Goal: Information Seeking & Learning: Learn about a topic

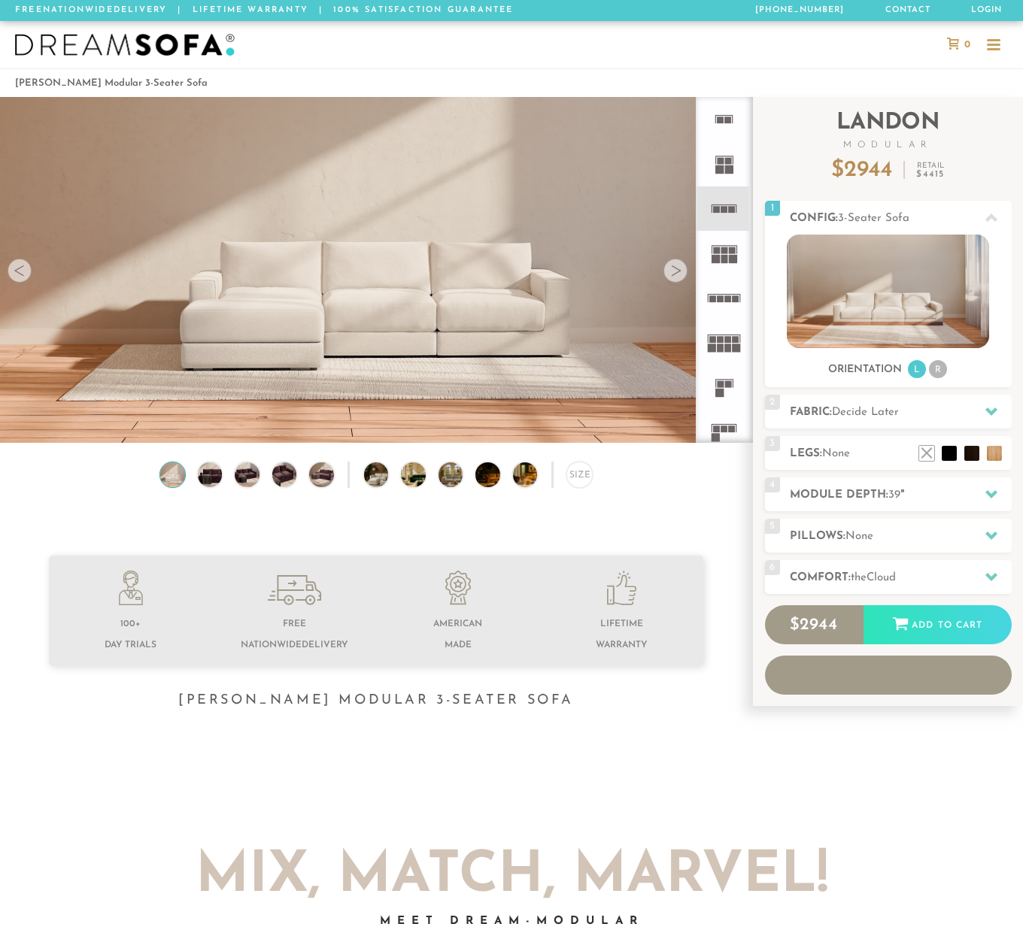
scroll to position [16336, 1023]
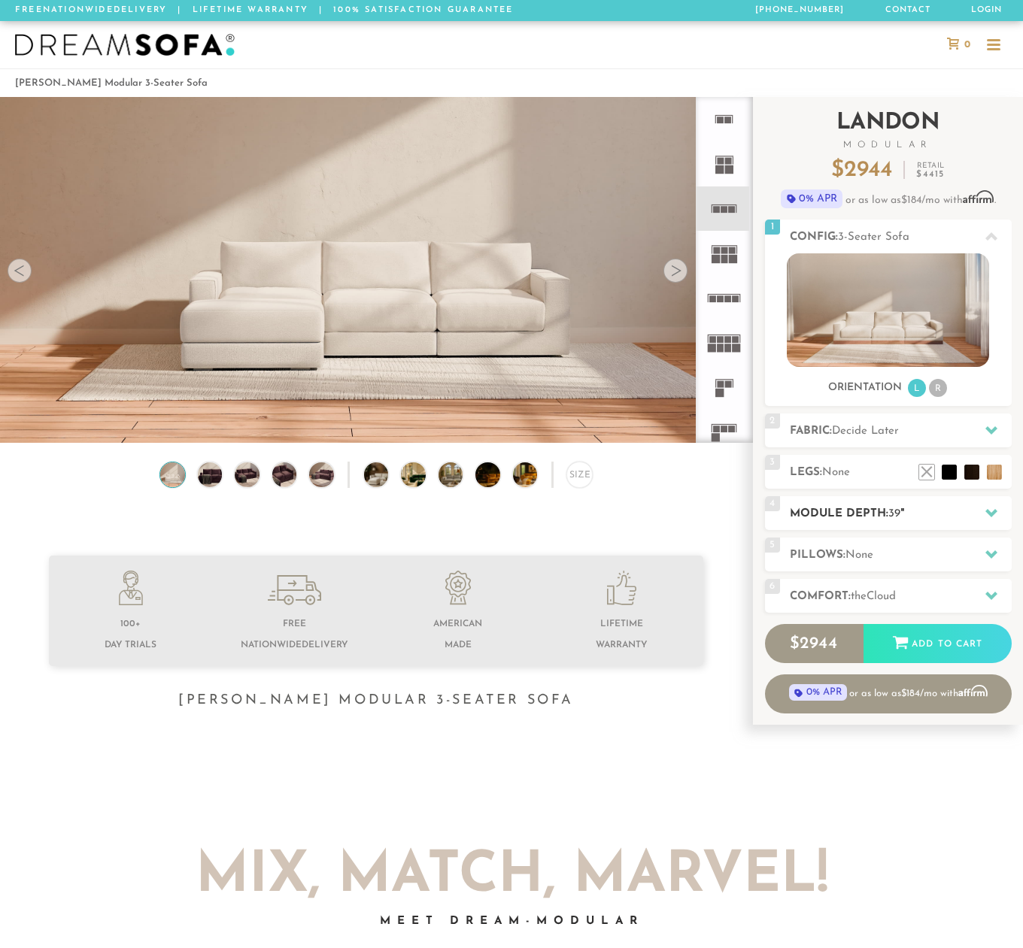
click at [897, 511] on span "39" at bounding box center [894, 513] width 12 height 11
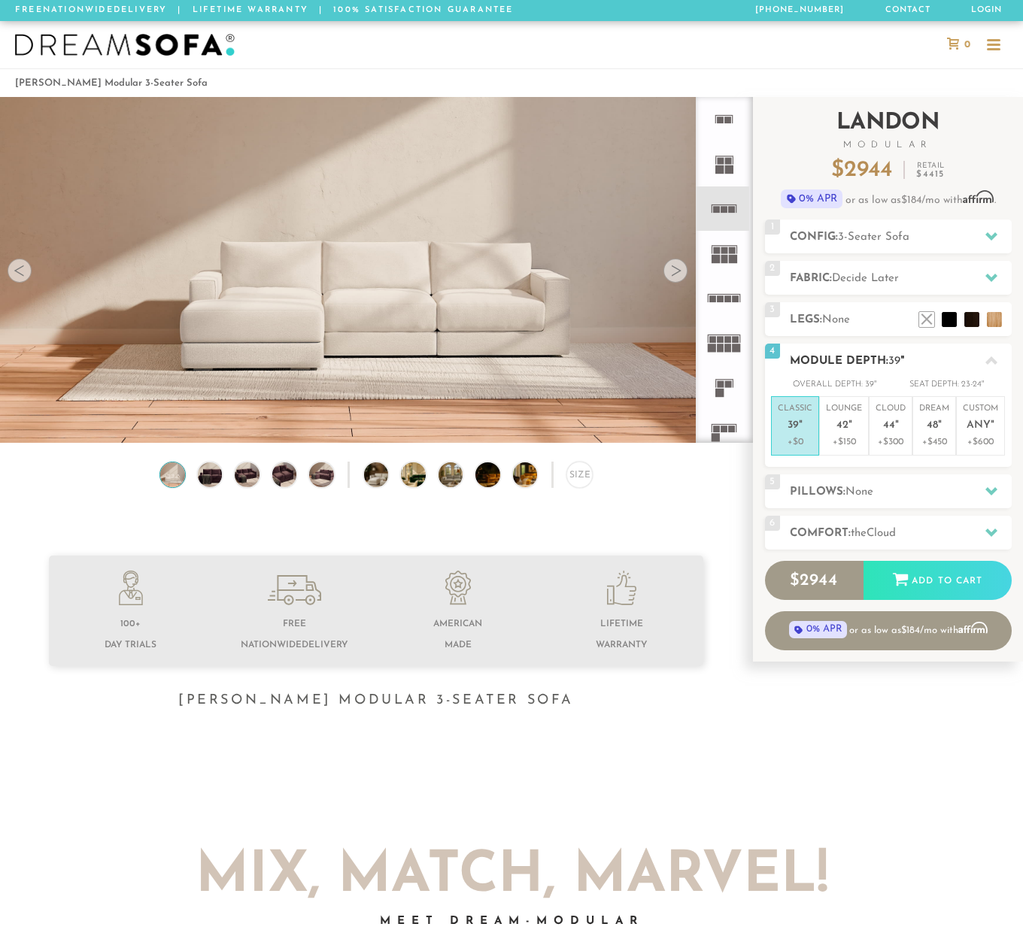
click at [992, 362] on icon at bounding box center [991, 360] width 12 height 8
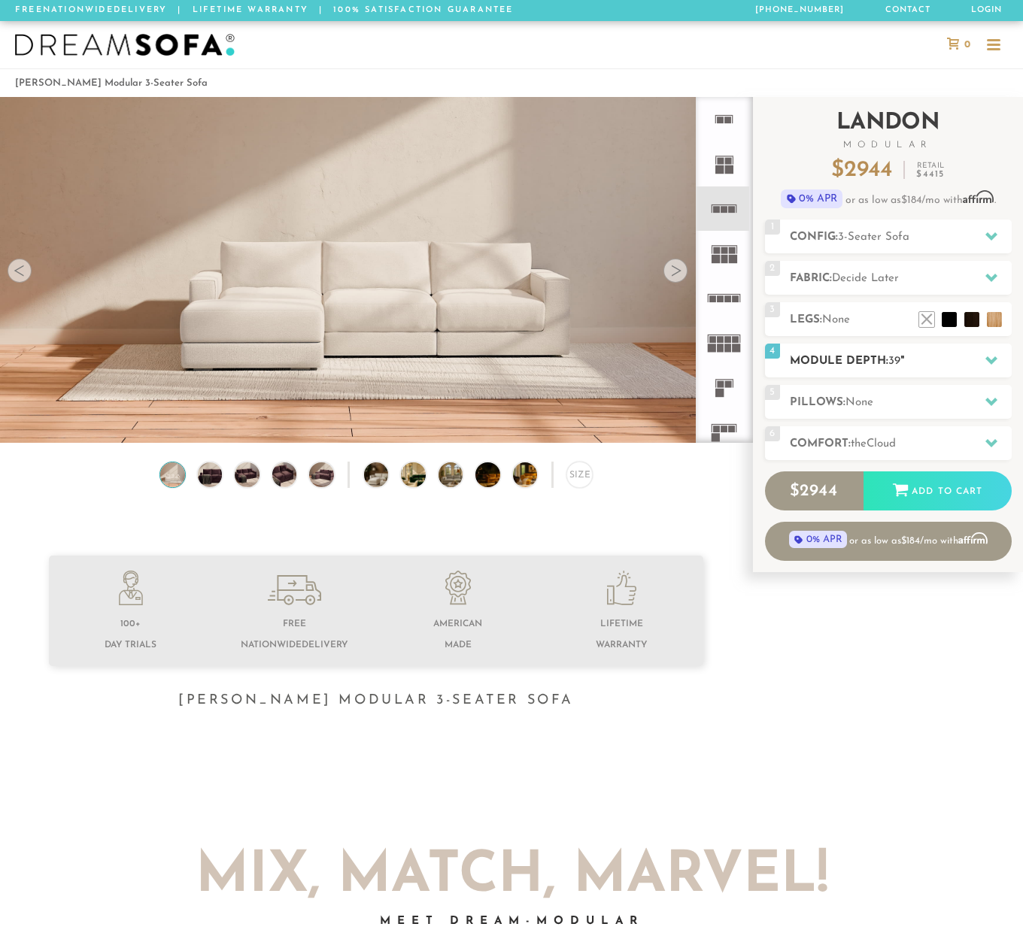
click at [992, 362] on icon at bounding box center [991, 360] width 12 height 8
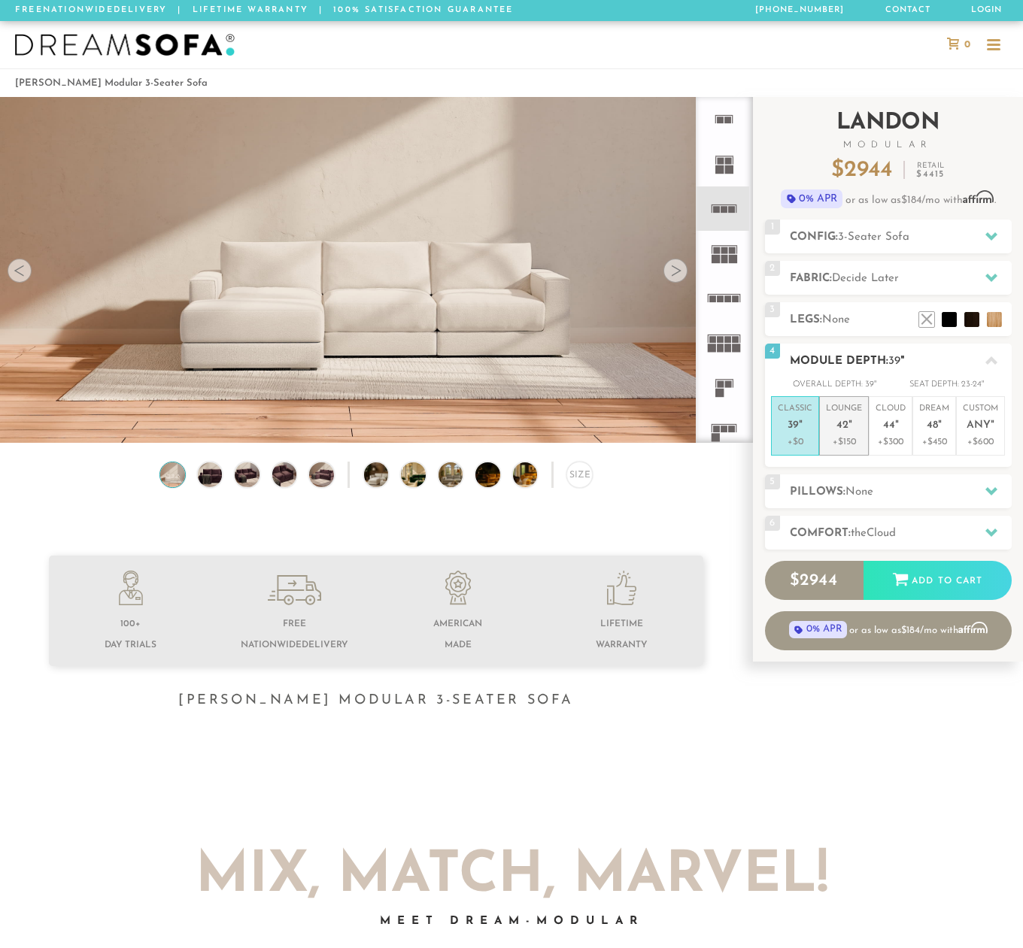
click at [858, 428] on p "Lounge 42 "" at bounding box center [844, 419] width 36 height 32
drag, startPoint x: 828, startPoint y: 382, endPoint x: 885, endPoint y: 382, distance: 57.1
click at [885, 382] on div "Overall Depth: 42 " Seat Depth: 26-27 "" at bounding box center [888, 384] width 247 height 15
click at [775, 417] on li "Classic 39 " +$0" at bounding box center [795, 425] width 48 height 59
drag, startPoint x: 818, startPoint y: 378, endPoint x: 893, endPoint y: 381, distance: 75.3
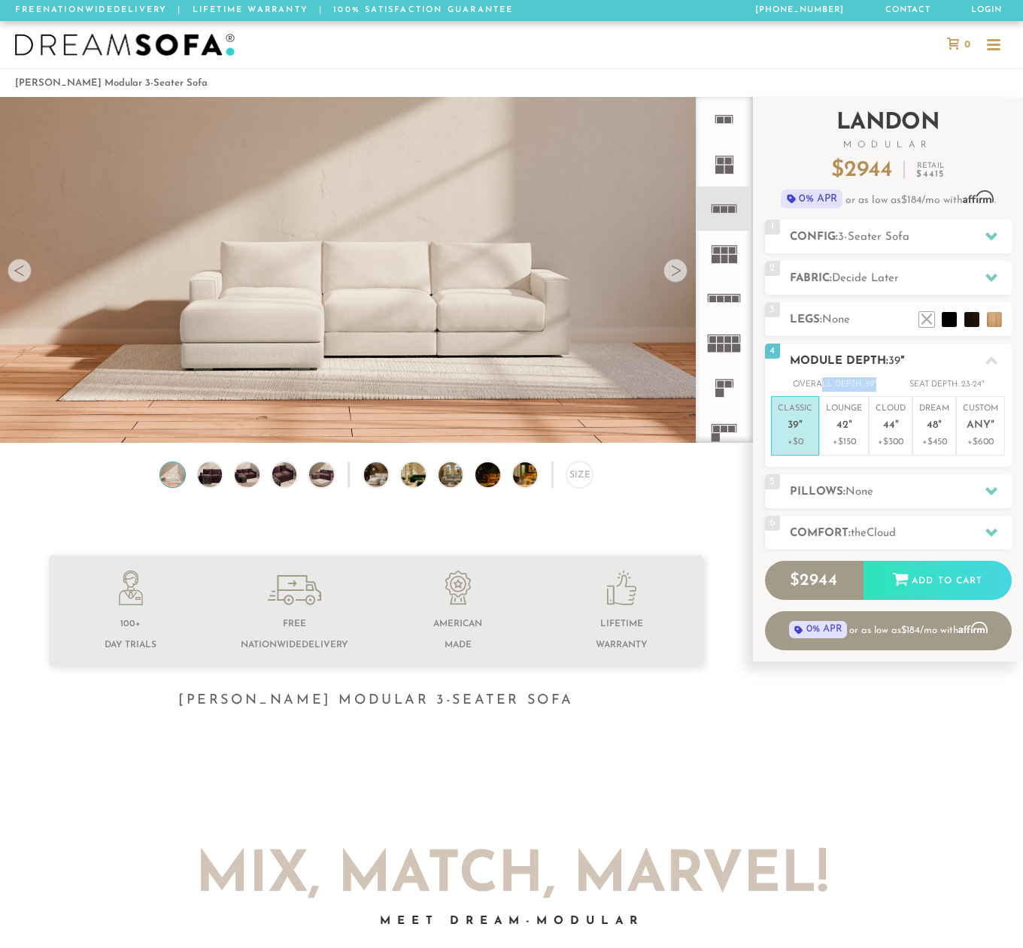
click at [893, 381] on div "Overall Depth: 39 " Seat Depth: 23-24 "" at bounding box center [888, 384] width 247 height 15
drag, startPoint x: 872, startPoint y: 381, endPoint x: 802, endPoint y: 381, distance: 70.7
click at [802, 381] on div "Overall Depth: 39 "" at bounding box center [834, 384] width 83 height 15
click at [917, 382] on div "Seat Depth:" at bounding box center [934, 384] width 50 height 15
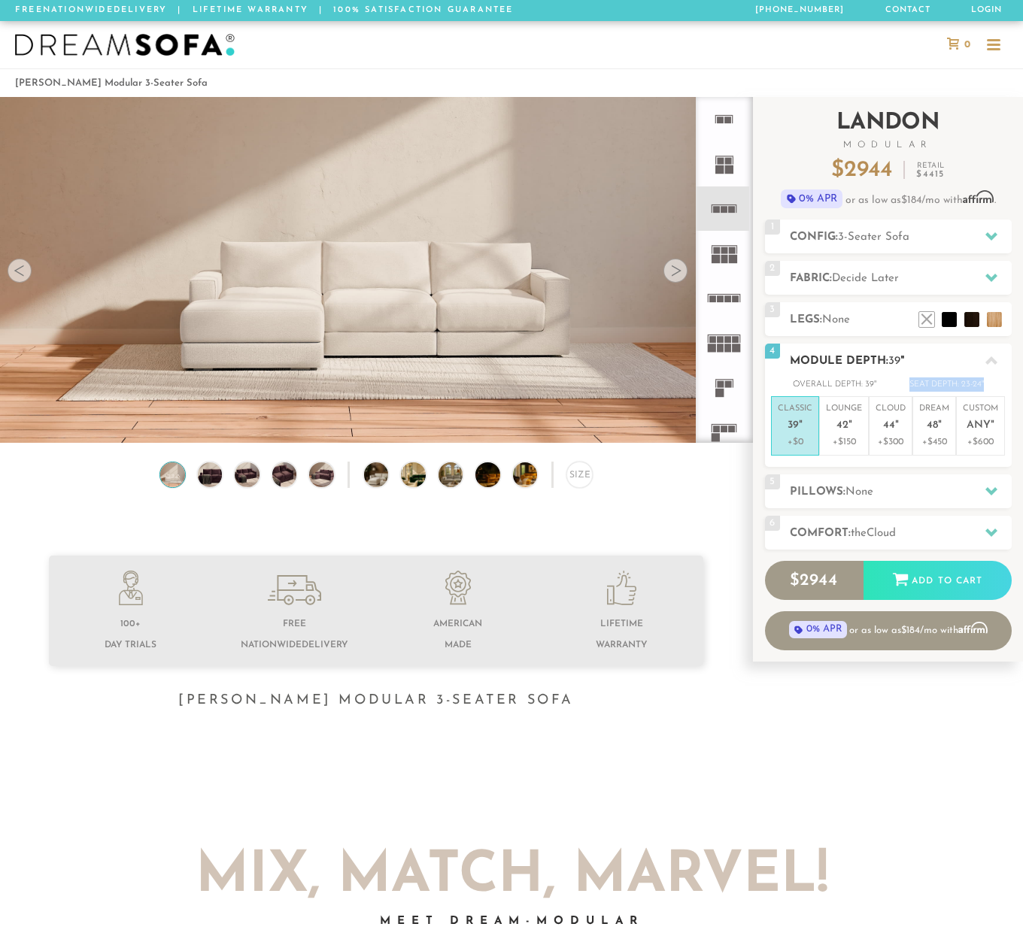
drag, startPoint x: 908, startPoint y: 382, endPoint x: 996, endPoint y: 382, distance: 88.0
click at [996, 382] on div "Overall Depth: 39 " Seat Depth: 23-24 "" at bounding box center [888, 384] width 247 height 15
click at [943, 241] on h2 "Config: 3-Seater Sofa" at bounding box center [901, 237] width 222 height 17
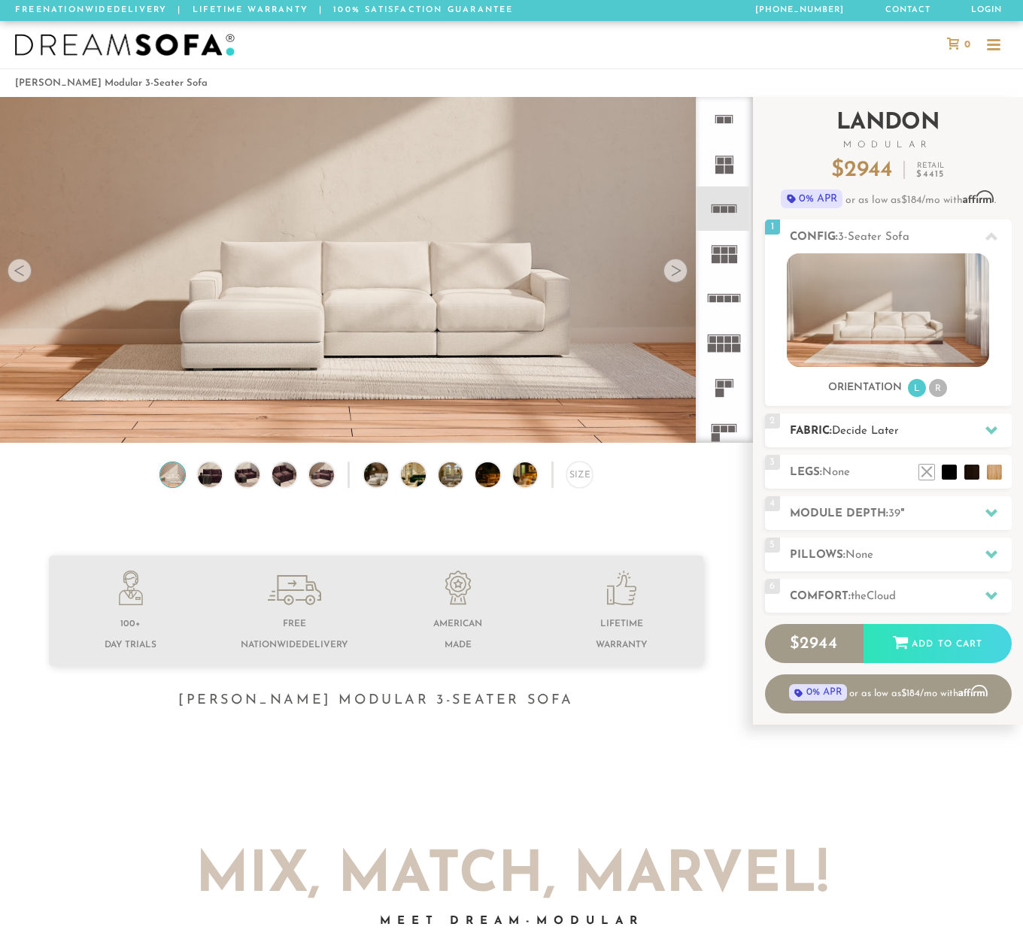
click at [899, 426] on span "Decide Later" at bounding box center [865, 431] width 67 height 11
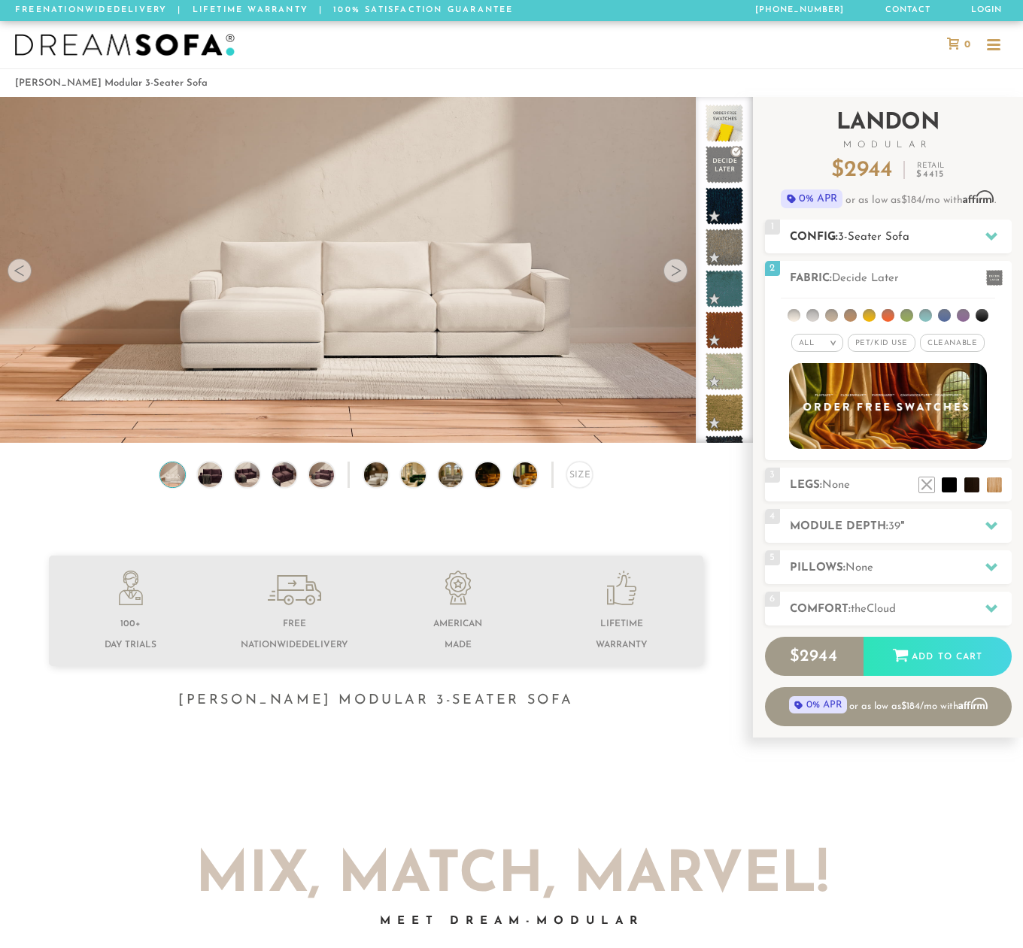
click at [952, 240] on h2 "Config: 3-Seater Sofa" at bounding box center [901, 237] width 222 height 17
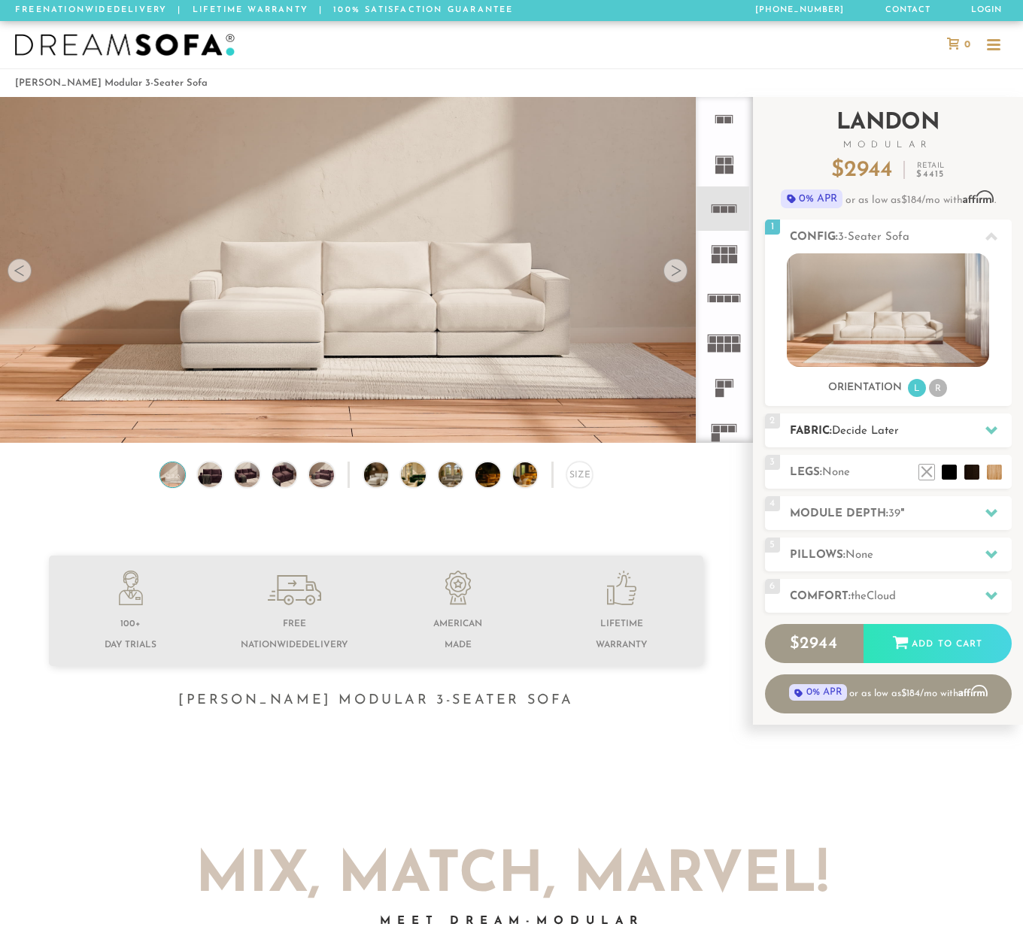
click at [891, 424] on h2 "Fabric: Decide Later" at bounding box center [901, 431] width 222 height 17
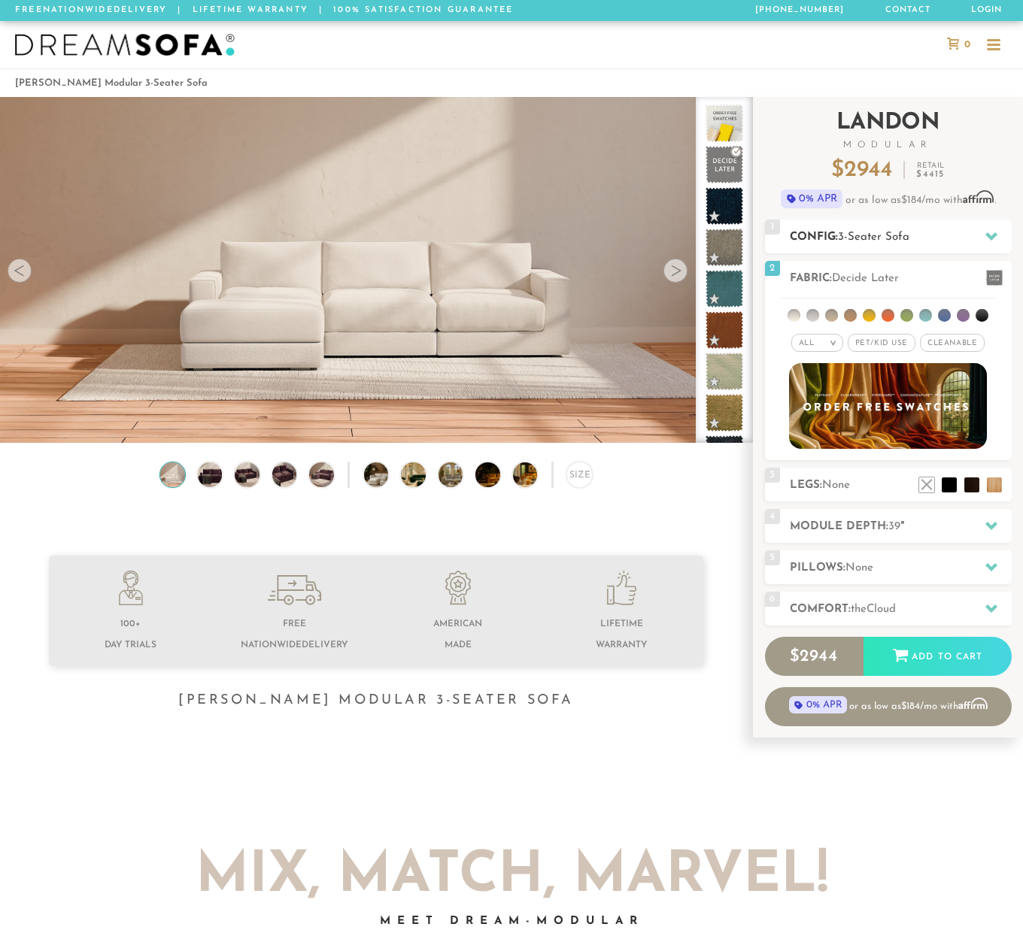
click at [896, 238] on span "3-Seater Sofa" at bounding box center [873, 237] width 71 height 11
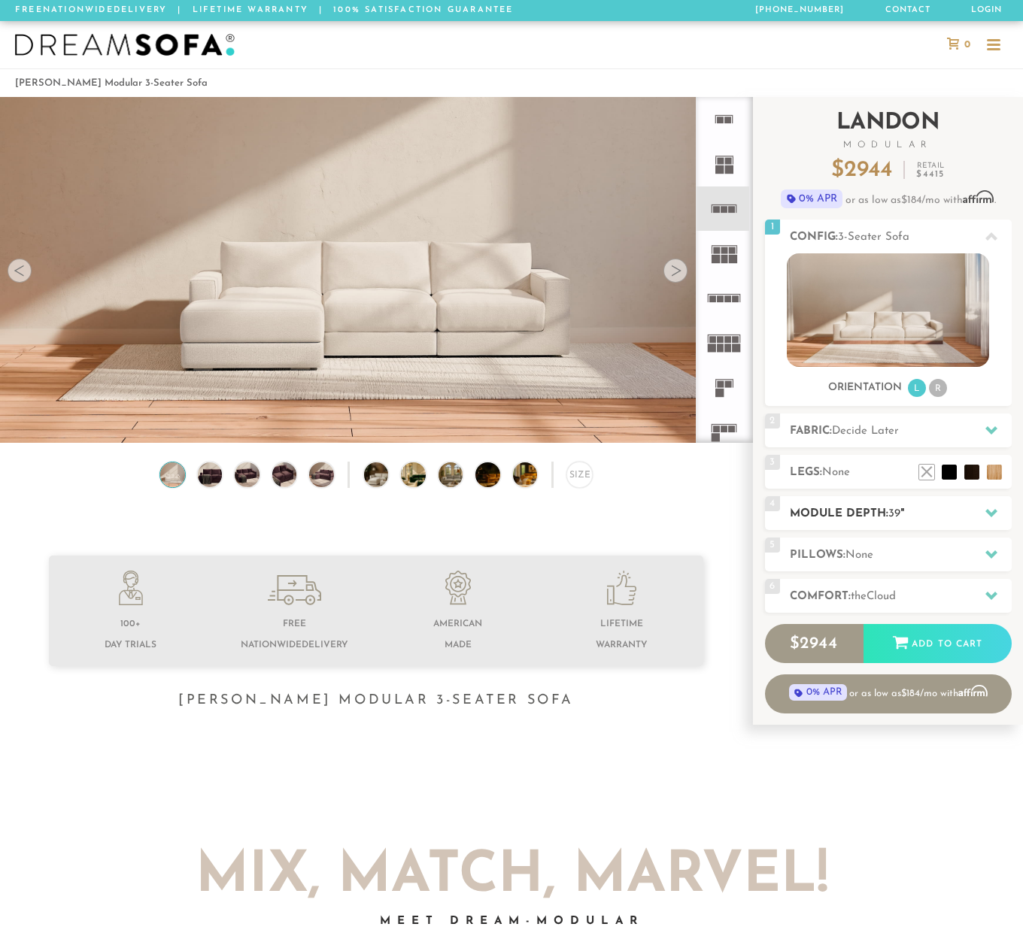
click at [929, 502] on div "4 Module Depth: 39 "" at bounding box center [888, 513] width 247 height 34
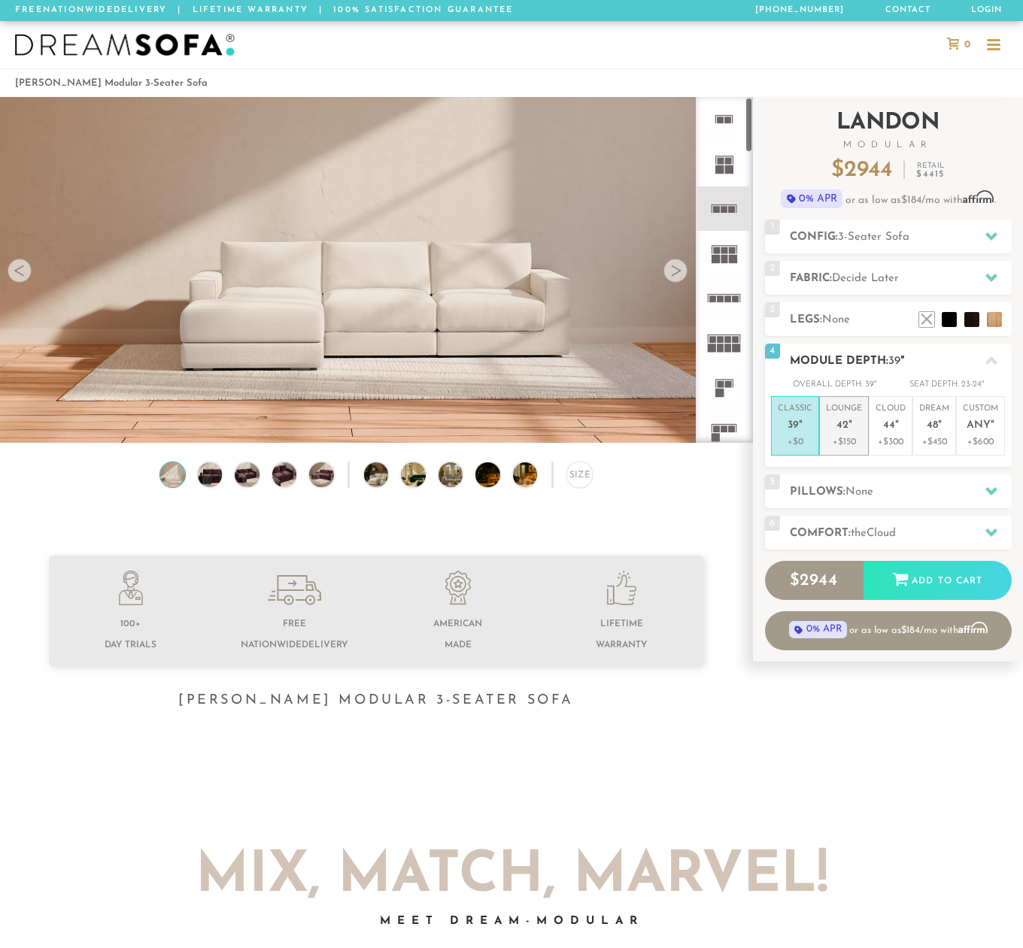
click at [850, 429] on em """ at bounding box center [850, 426] width 4 height 13
click at [897, 425] on em """ at bounding box center [897, 426] width 4 height 13
click at [859, 426] on p "Lounge 42 "" at bounding box center [844, 419] width 36 height 32
drag, startPoint x: 951, startPoint y: 382, endPoint x: 985, endPoint y: 382, distance: 33.8
click at [985, 382] on div "Overall Depth: 42 " Seat Depth: 26-27 "" at bounding box center [888, 384] width 247 height 15
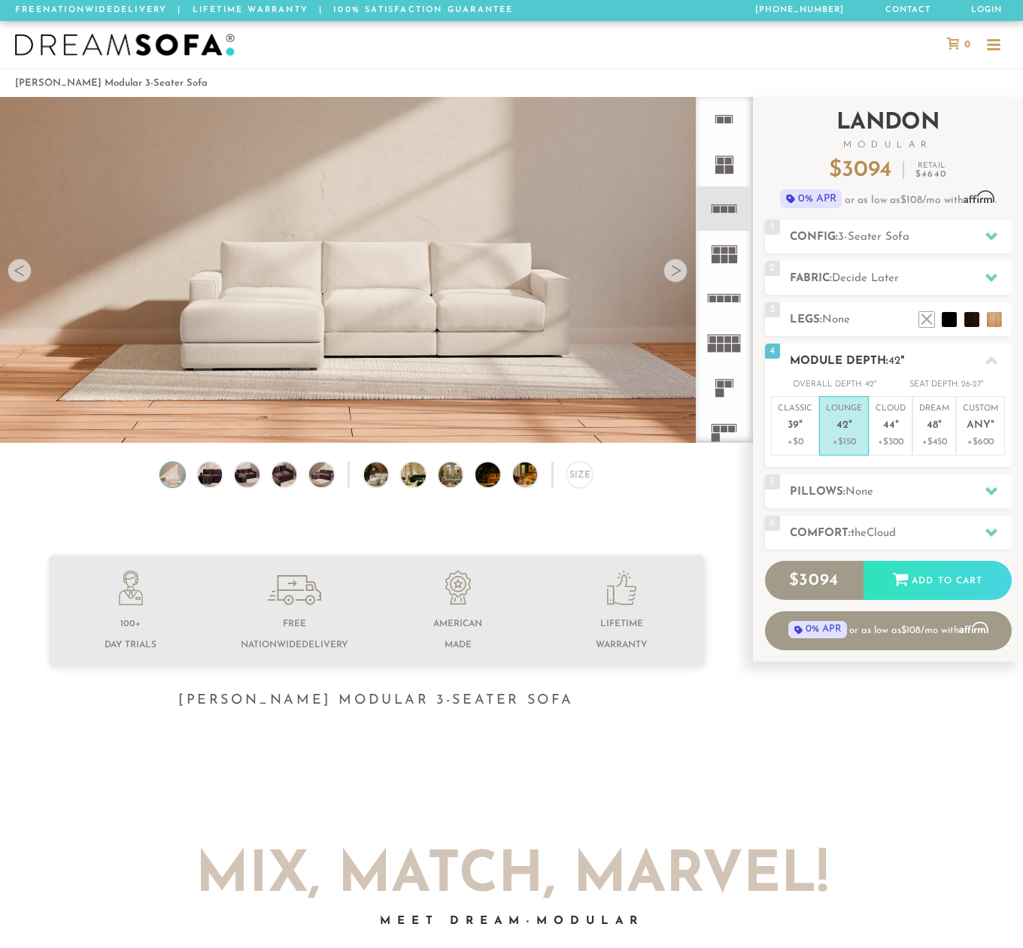
click at [985, 382] on div "Overall Depth: 42 " Seat Depth: 26-27 "" at bounding box center [888, 384] width 247 height 15
click at [808, 437] on p "+$0" at bounding box center [795, 442] width 35 height 14
click at [839, 436] on p "+$150" at bounding box center [844, 442] width 36 height 14
click at [955, 362] on h2 "Module Depth: 42 "" at bounding box center [901, 361] width 222 height 17
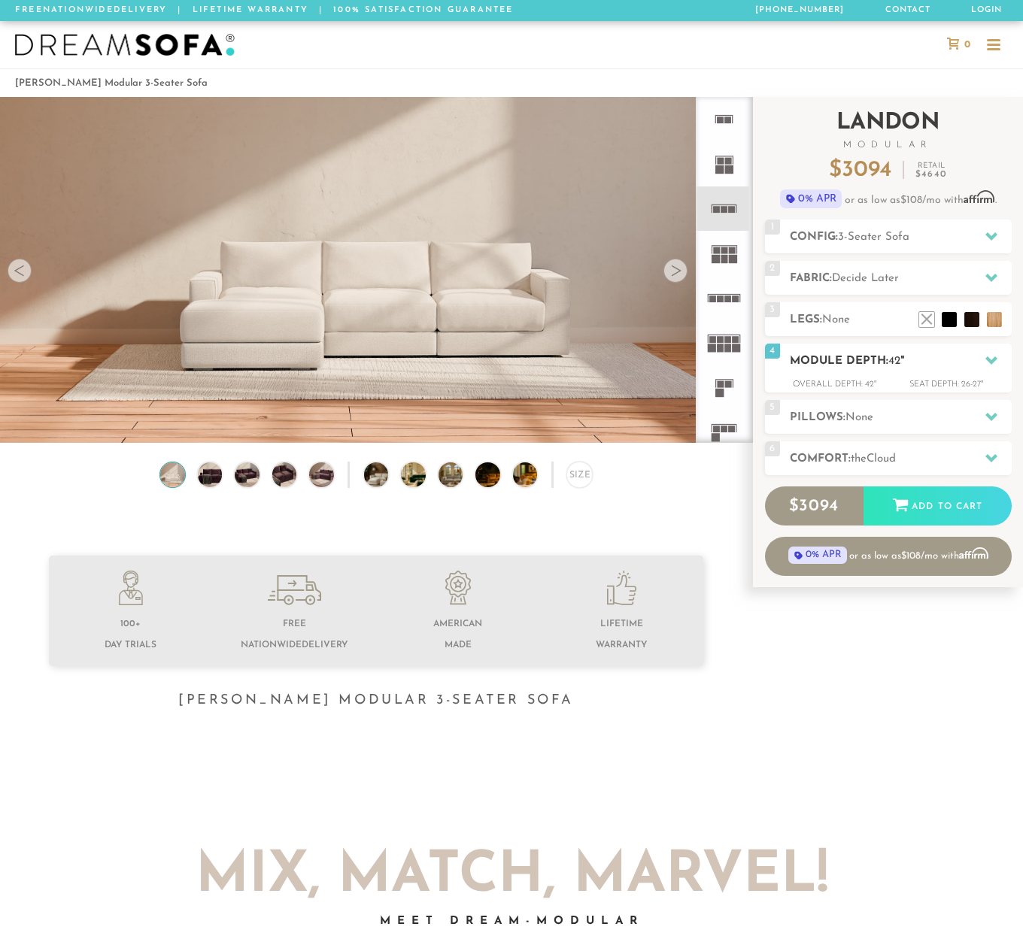
click at [955, 362] on h2 "Module Depth: 42 "" at bounding box center [901, 361] width 222 height 17
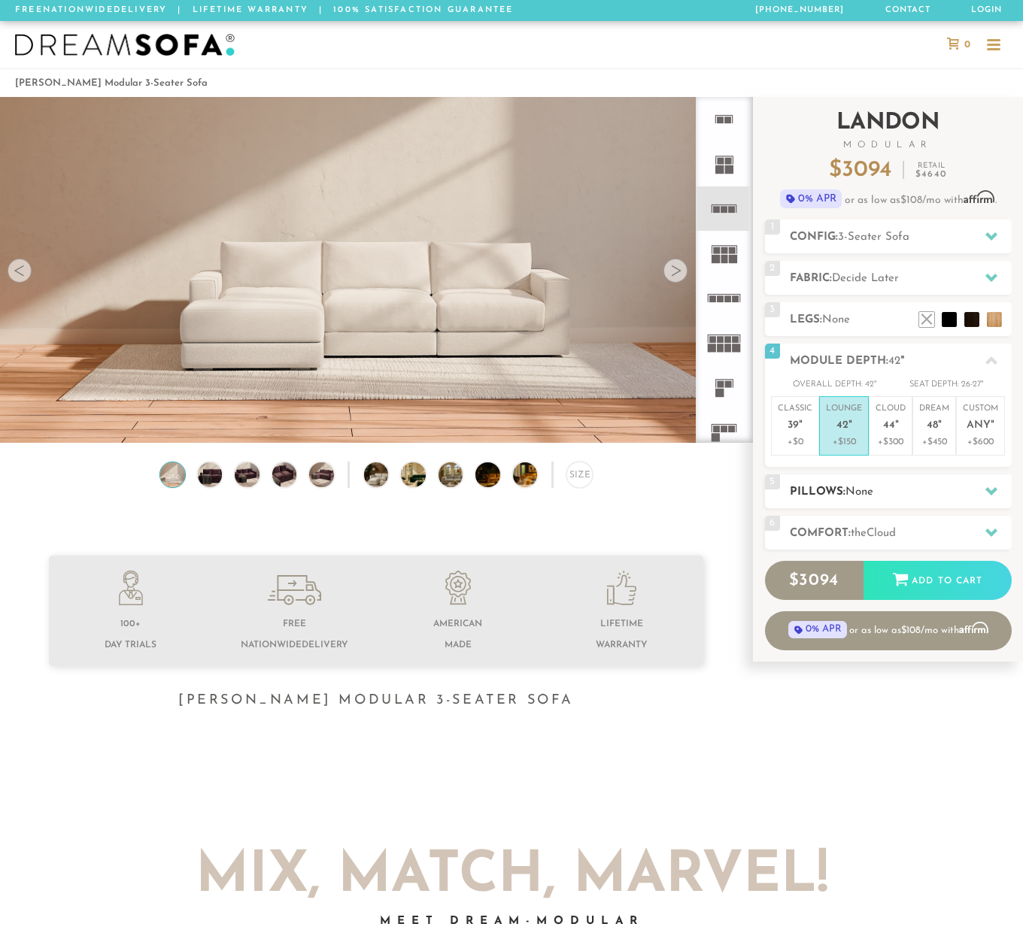
click at [951, 499] on h2 "Pillows: None" at bounding box center [901, 492] width 222 height 17
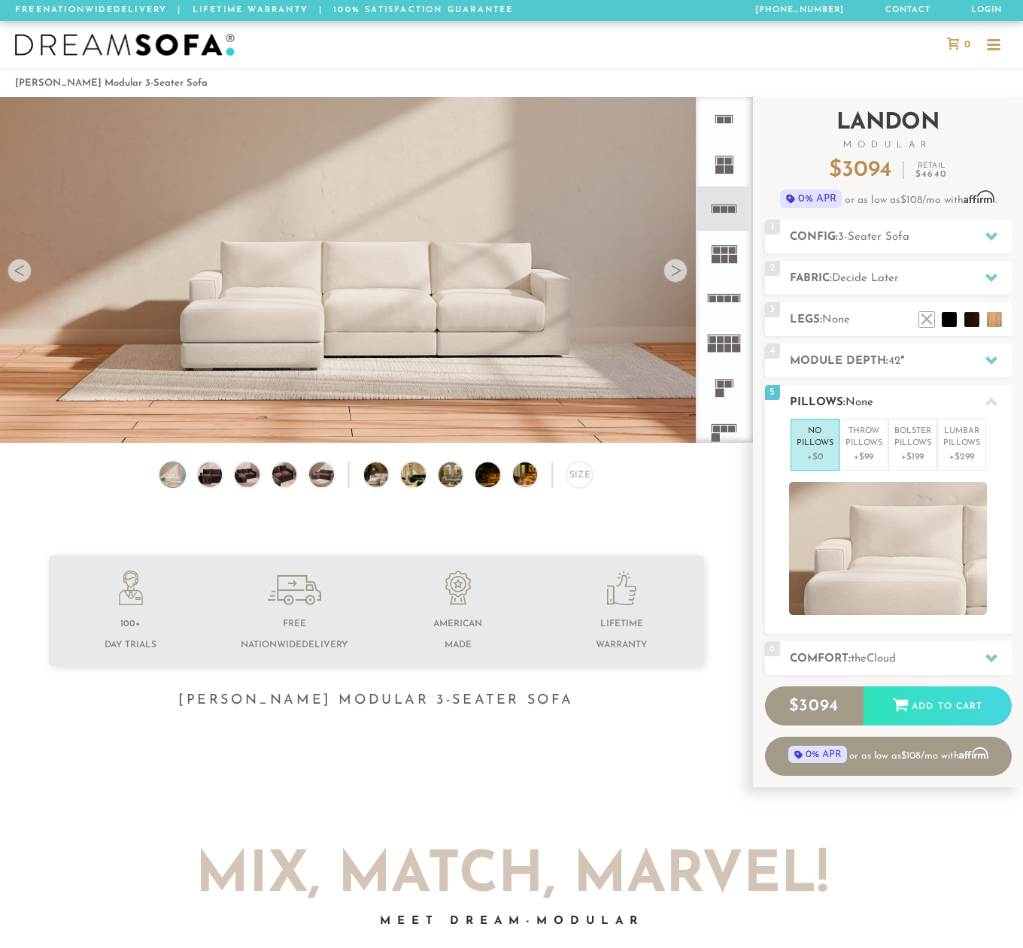
click at [978, 397] on div at bounding box center [991, 402] width 32 height 31
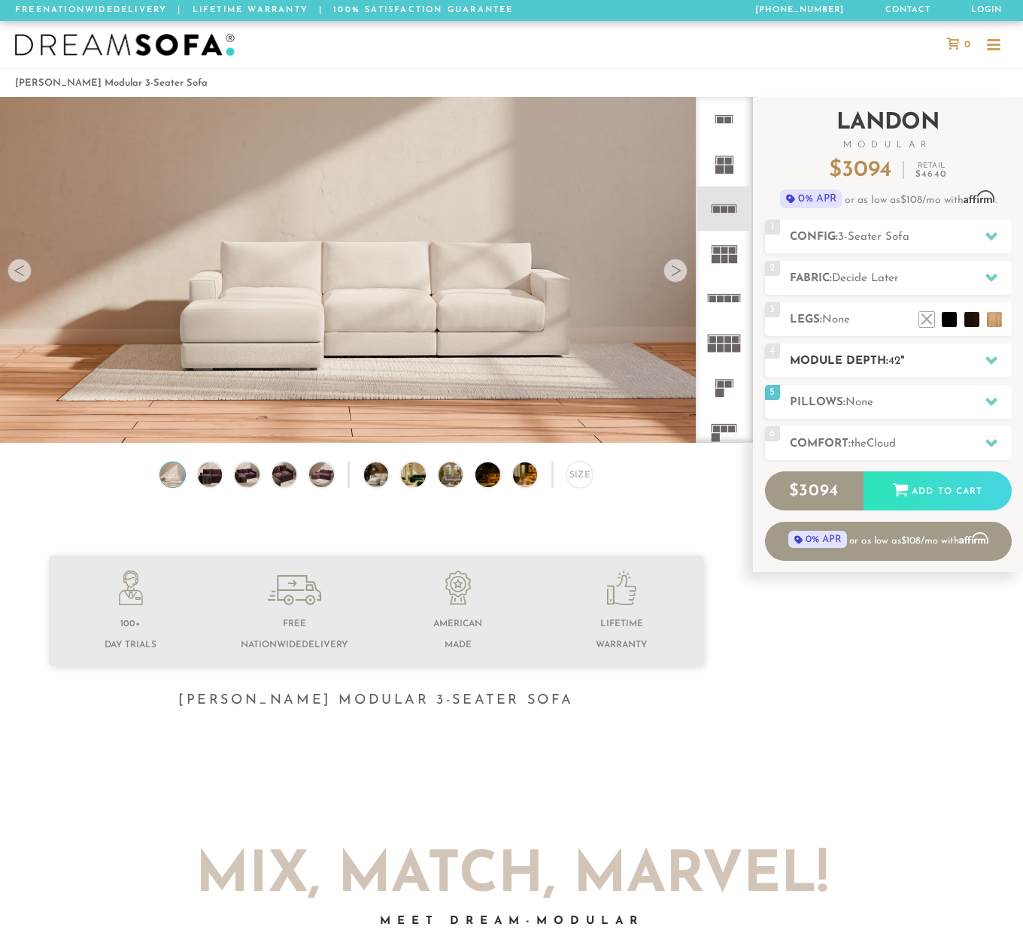
click at [959, 365] on h2 "Module Depth: 42 "" at bounding box center [901, 361] width 222 height 17
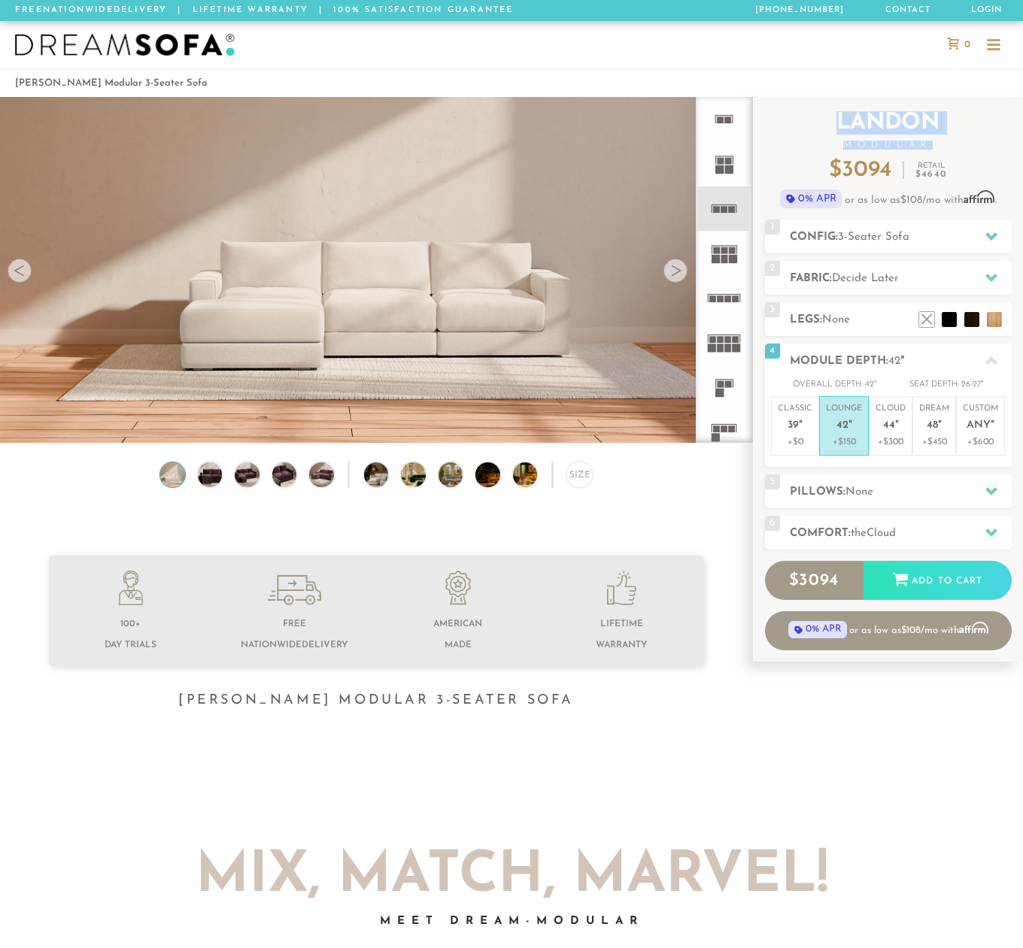
drag, startPoint x: 835, startPoint y: 108, endPoint x: 948, endPoint y: 141, distance: 117.8
click at [948, 141] on div "Introducing [PERSON_NAME] Modular $ 3094 Retail $ 4640 $ 3094 Retail $ 4640 0% …" at bounding box center [888, 158] width 247 height 123
click at [948, 141] on span "Modular" at bounding box center [888, 145] width 247 height 9
drag, startPoint x: 948, startPoint y: 141, endPoint x: 797, endPoint y: 104, distance: 155.7
click at [797, 104] on div "Introducing [PERSON_NAME] Modular $ 3094 Retail $ 4640 $ 3094 Retail $ 4640 0% …" at bounding box center [888, 158] width 247 height 123
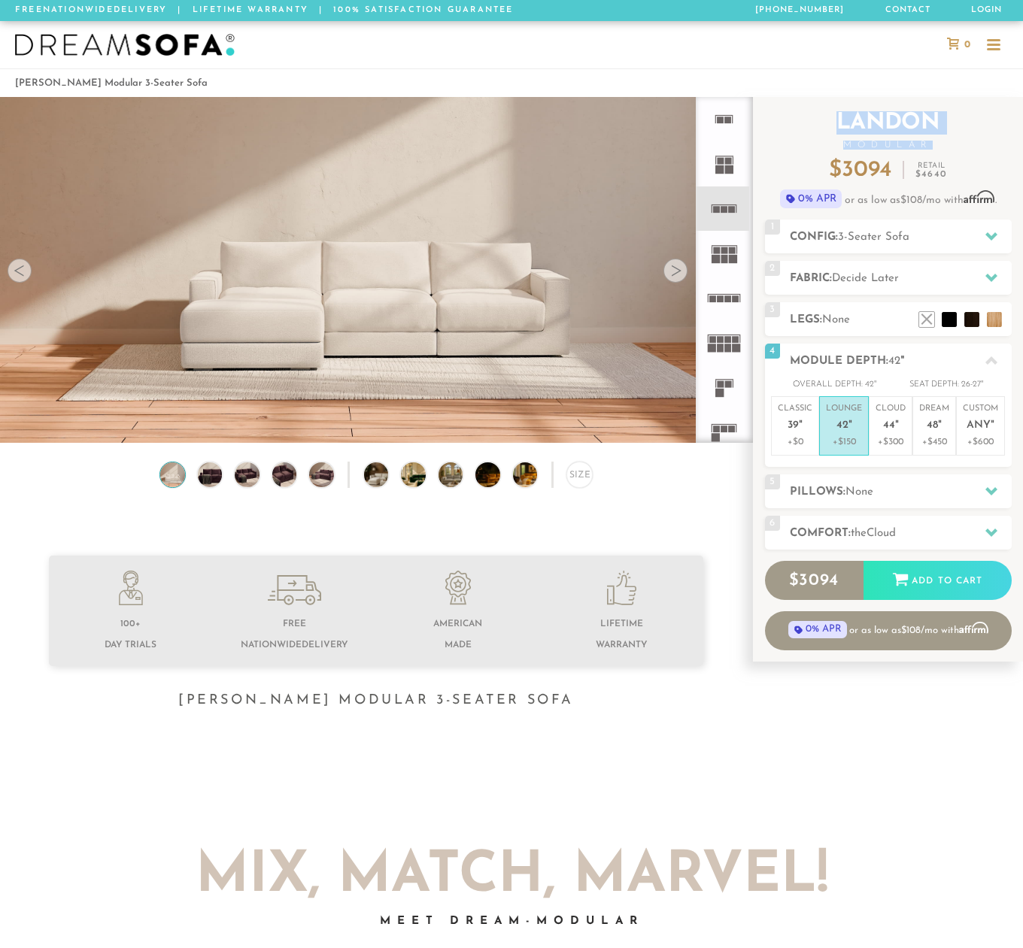
click at [797, 104] on div "Introducing [PERSON_NAME] Modular $ 3094 Retail $ 4640 $ 3094 Retail $ 4640 0% …" at bounding box center [888, 158] width 247 height 123
drag, startPoint x: 829, startPoint y: 109, endPoint x: 941, endPoint y: 147, distance: 118.2
click at [941, 147] on div "Introducing [PERSON_NAME] Modular $ 3094 Retail $ 4640 $ 3094 Retail $ 4640 0% …" at bounding box center [888, 158] width 247 height 123
click at [941, 147] on span "Modular" at bounding box center [888, 145] width 247 height 9
click at [584, 474] on div "Size" at bounding box center [579, 475] width 26 height 26
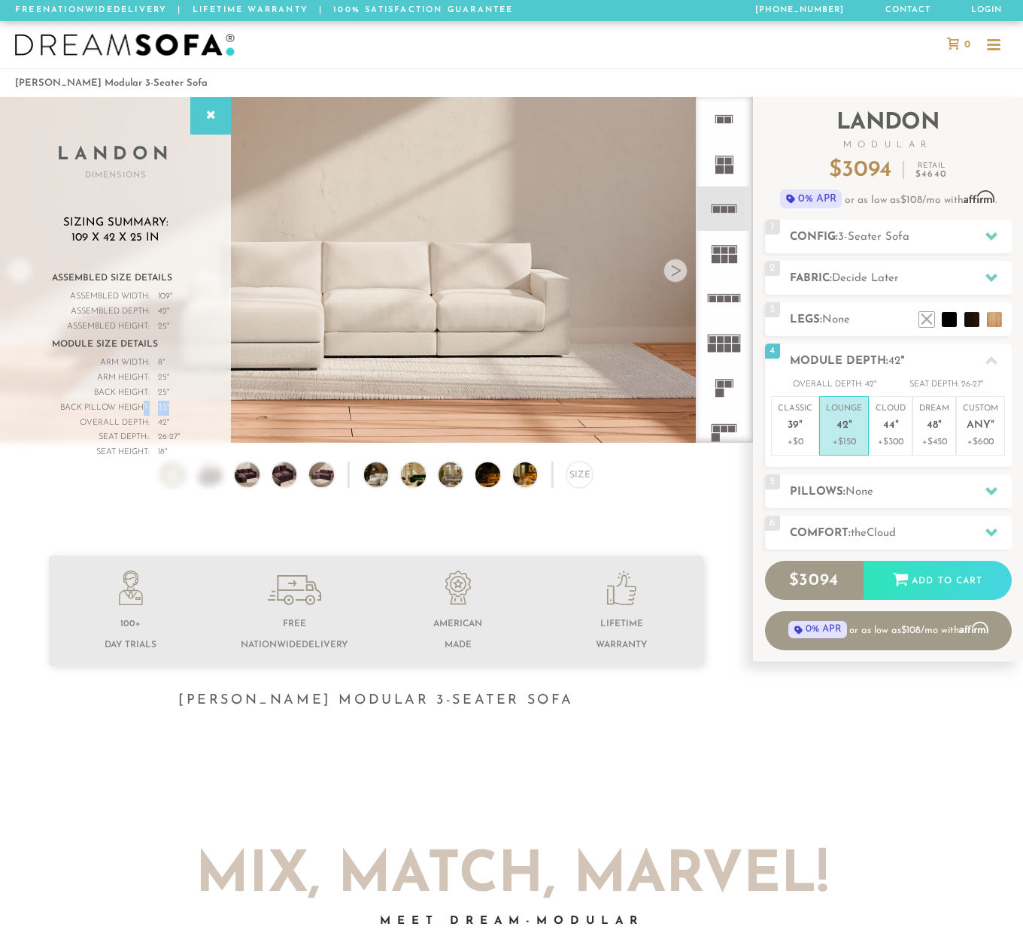
drag, startPoint x: 141, startPoint y: 411, endPoint x: 177, endPoint y: 411, distance: 35.3
click at [177, 411] on div "Back Pillow Height: 33 "" at bounding box center [116, 408] width 128 height 15
drag, startPoint x: 157, startPoint y: 392, endPoint x: 172, endPoint y: 392, distance: 15.0
click at [172, 392] on div "Back Height: 25 "" at bounding box center [116, 393] width 128 height 15
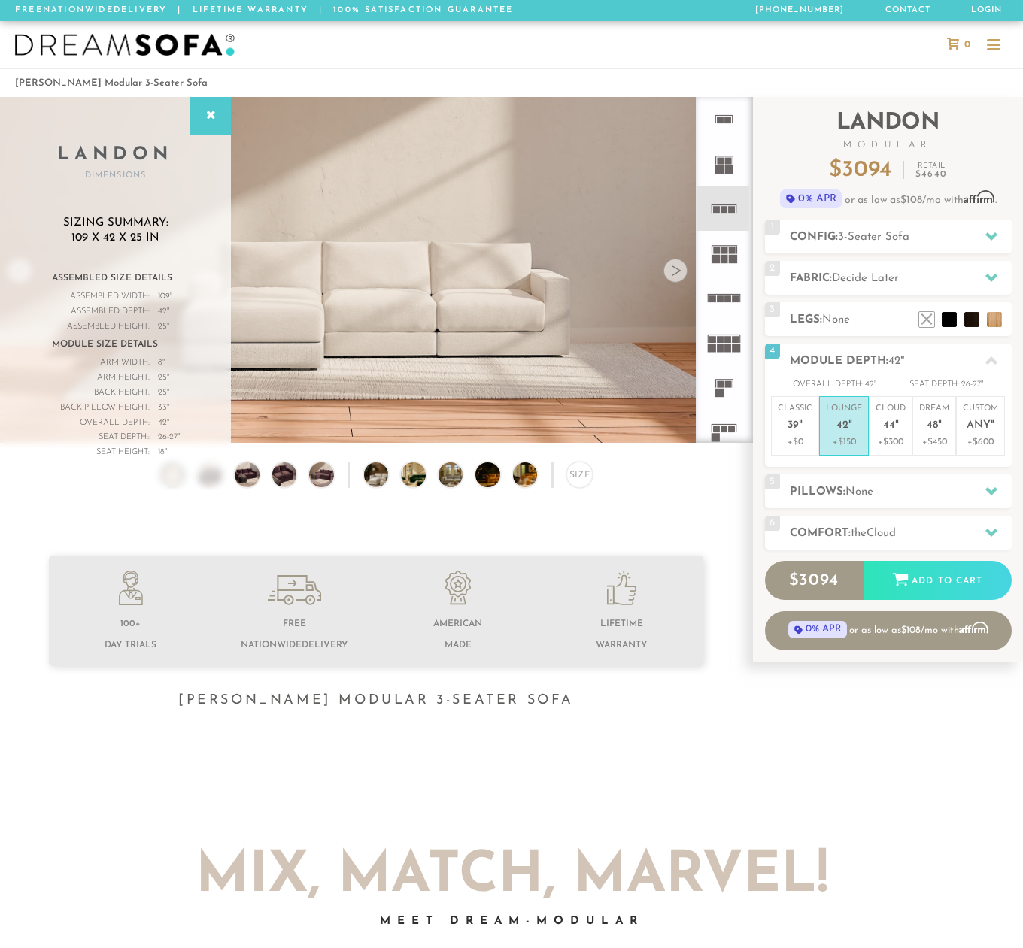
click at [675, 276] on div at bounding box center [675, 271] width 24 height 24
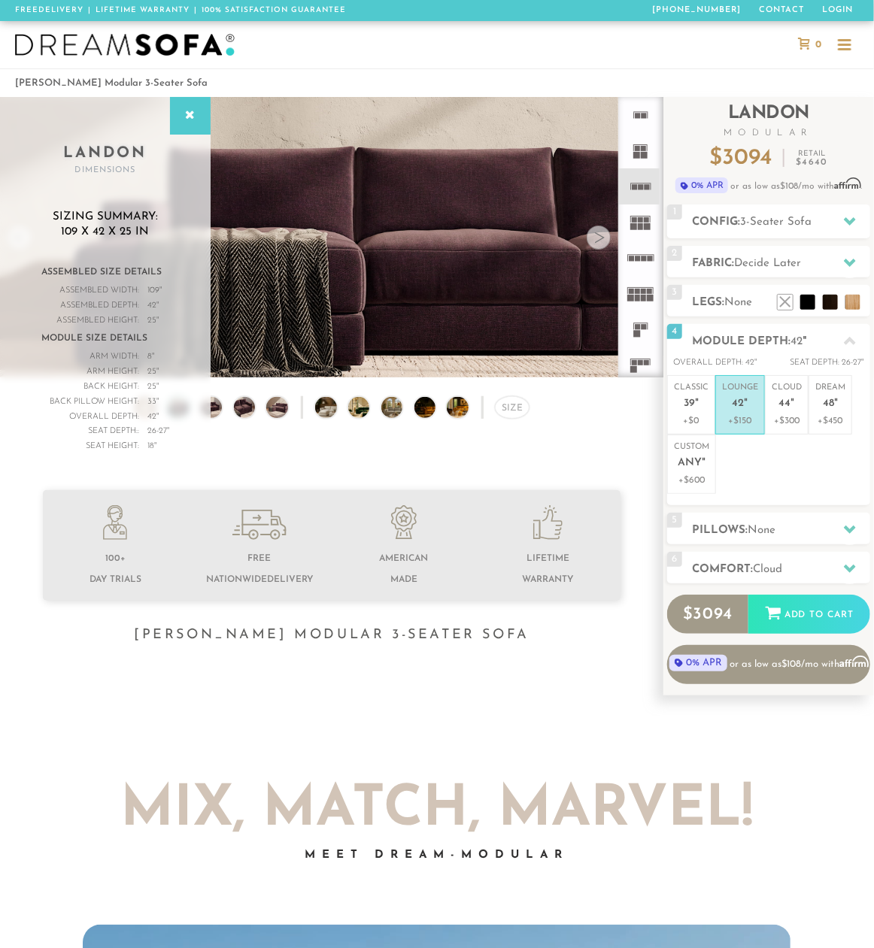
scroll to position [1, 0]
click at [763, 566] on span "Cloud" at bounding box center [767, 569] width 29 height 11
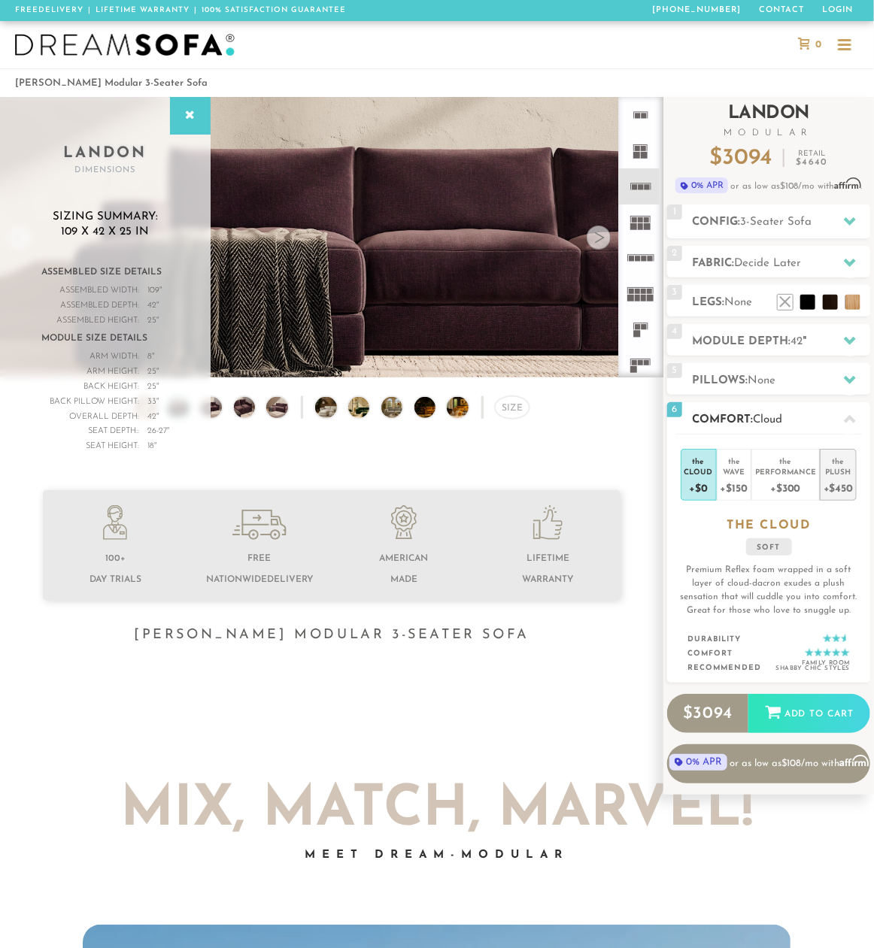
click at [834, 475] on div "Plush" at bounding box center [837, 471] width 29 height 11
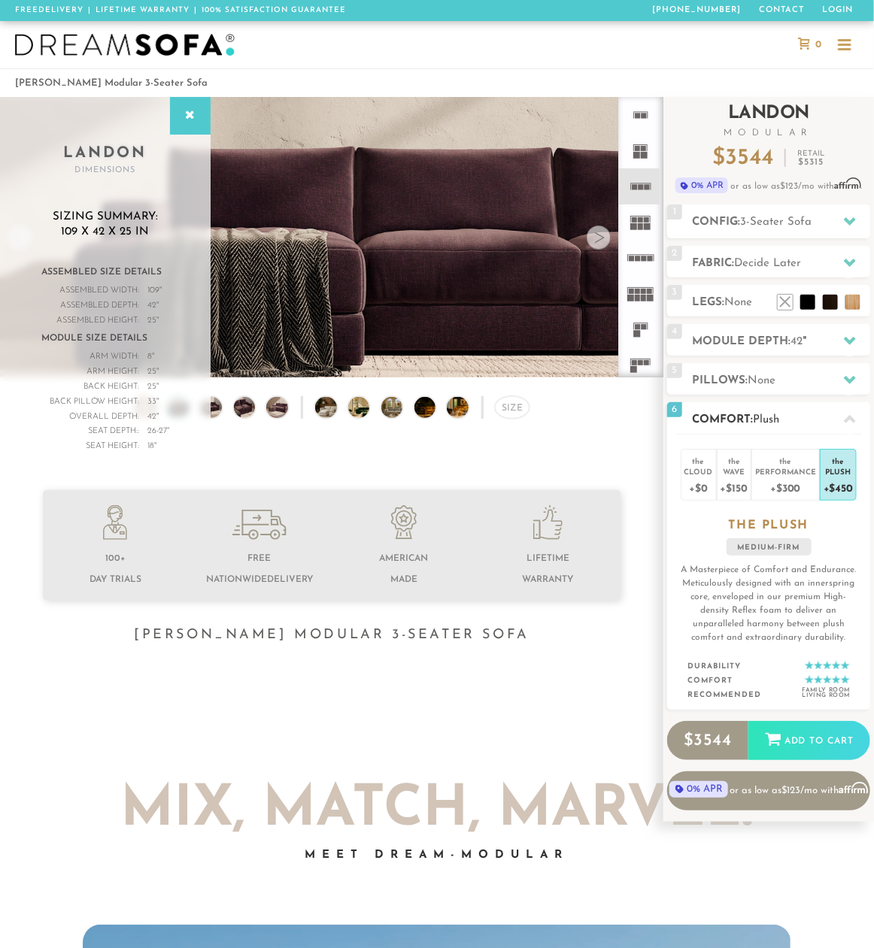
click at [810, 432] on div "6 Comfort: the Plush medium firm" at bounding box center [768, 418] width 203 height 32
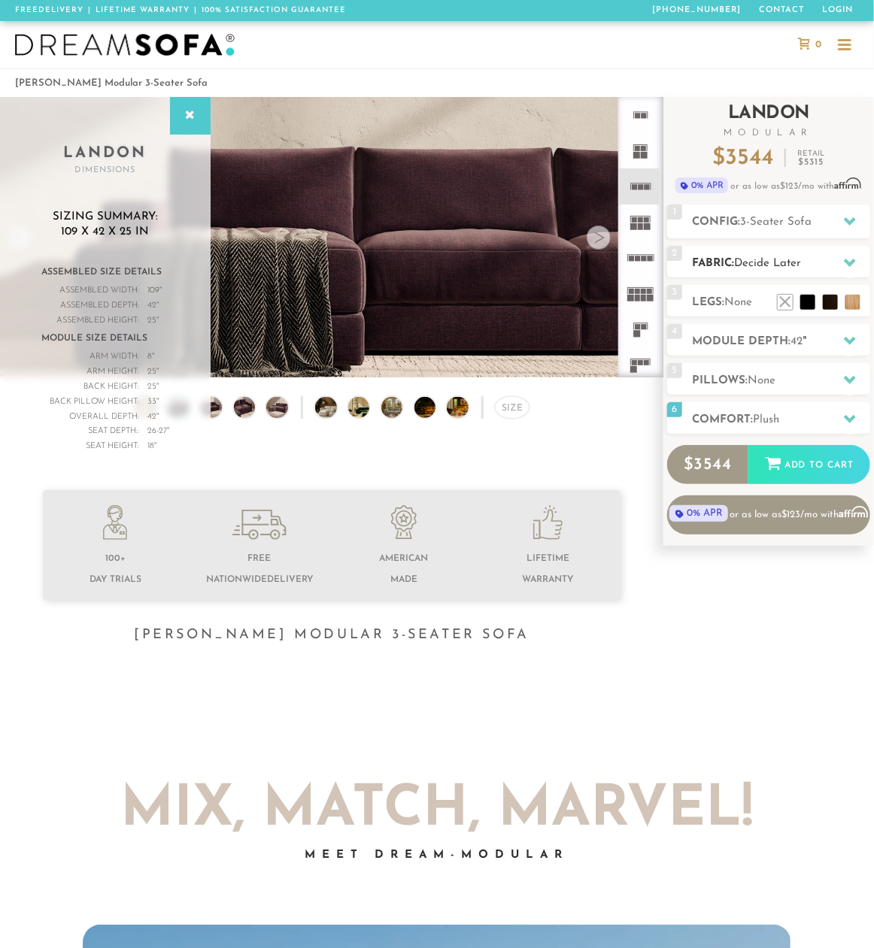
click at [772, 268] on span "Decide Later" at bounding box center [767, 263] width 67 height 11
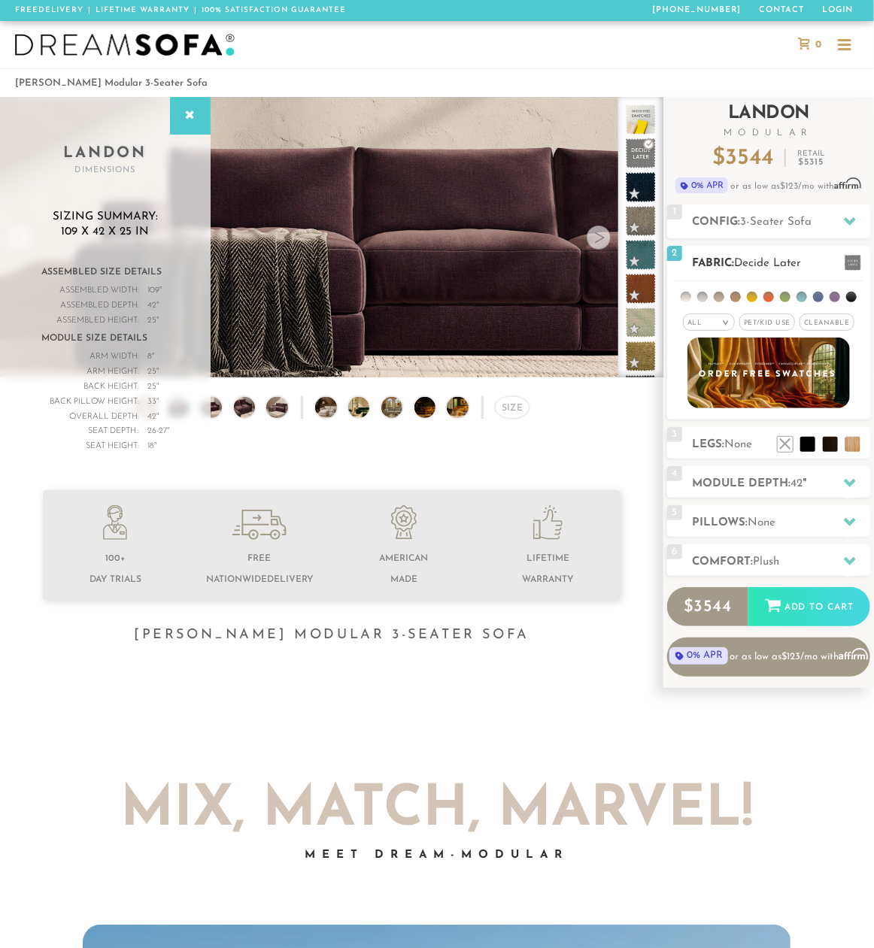
click at [798, 296] on li at bounding box center [801, 297] width 11 height 11
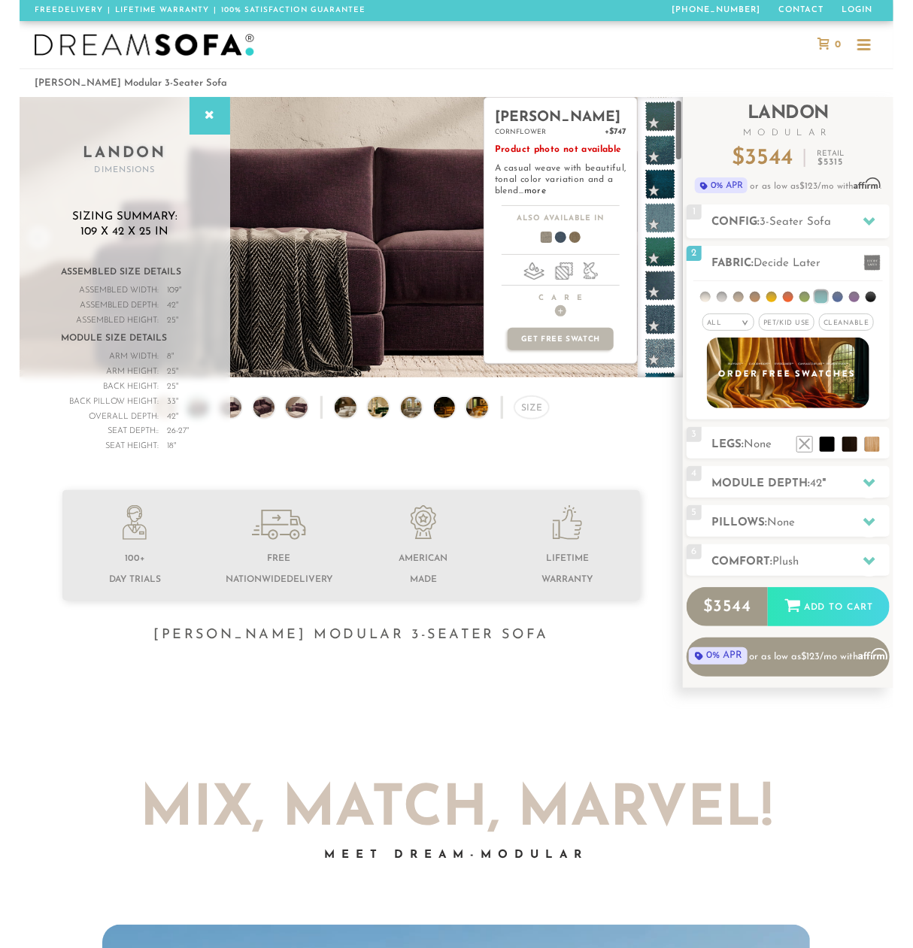
scroll to position [983, 0]
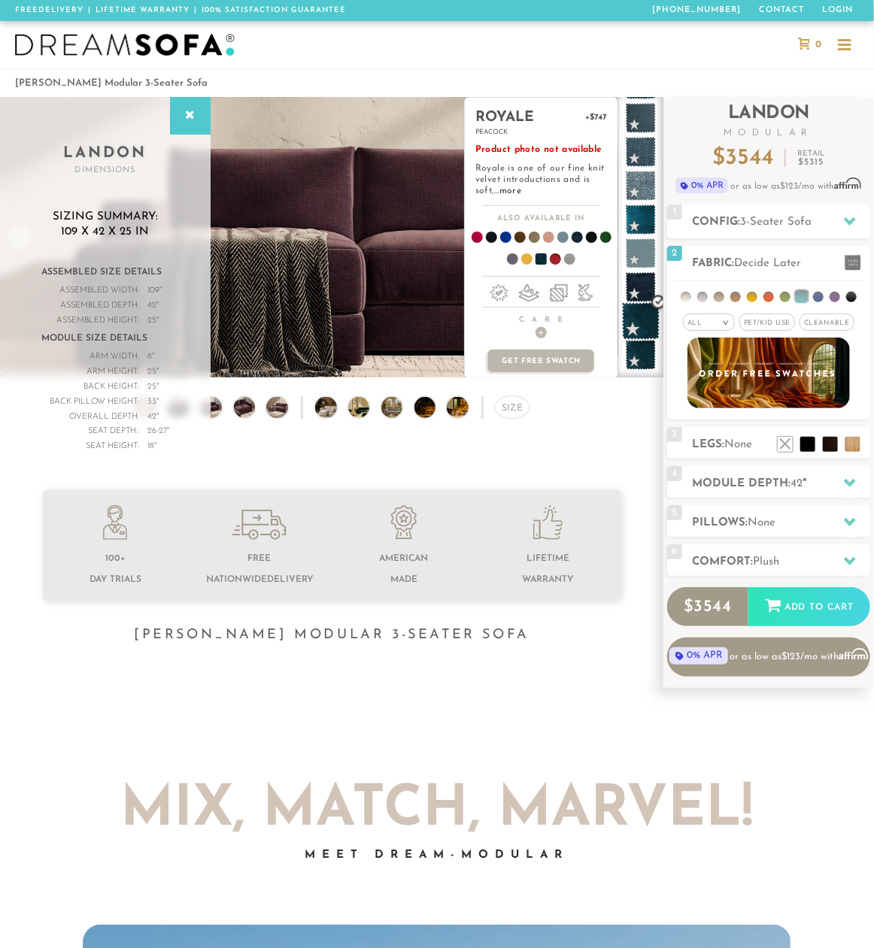
click at [646, 320] on span at bounding box center [641, 321] width 38 height 38
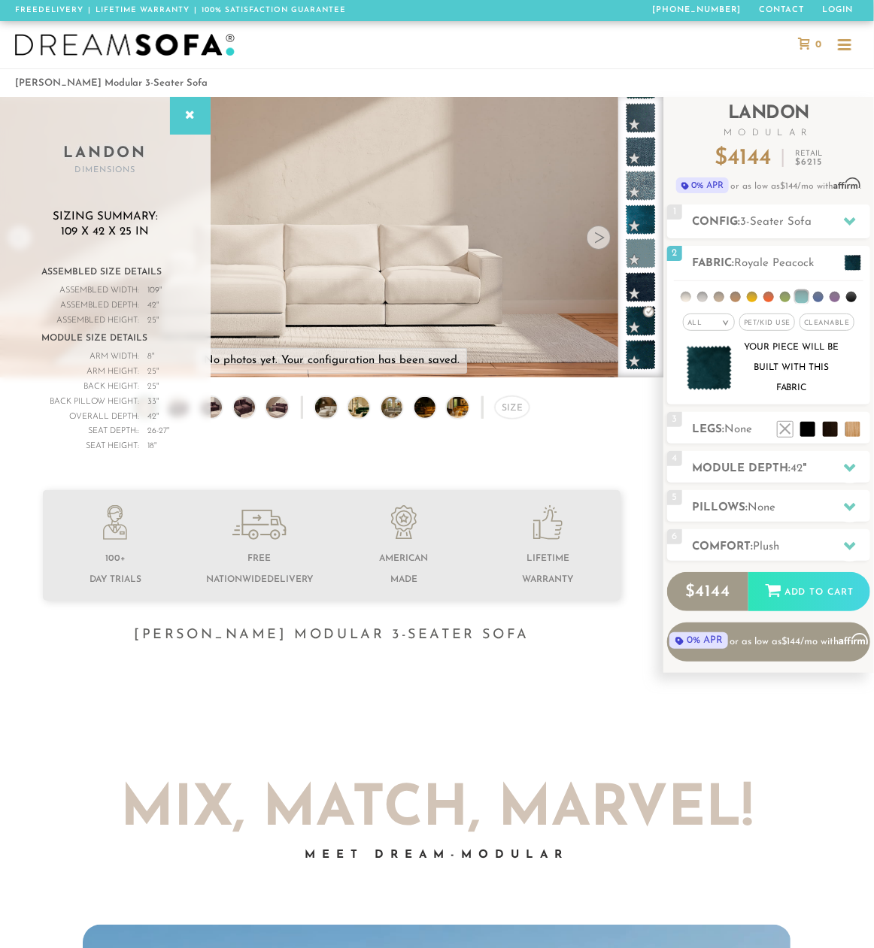
click at [192, 118] on icon at bounding box center [190, 116] width 17 height 12
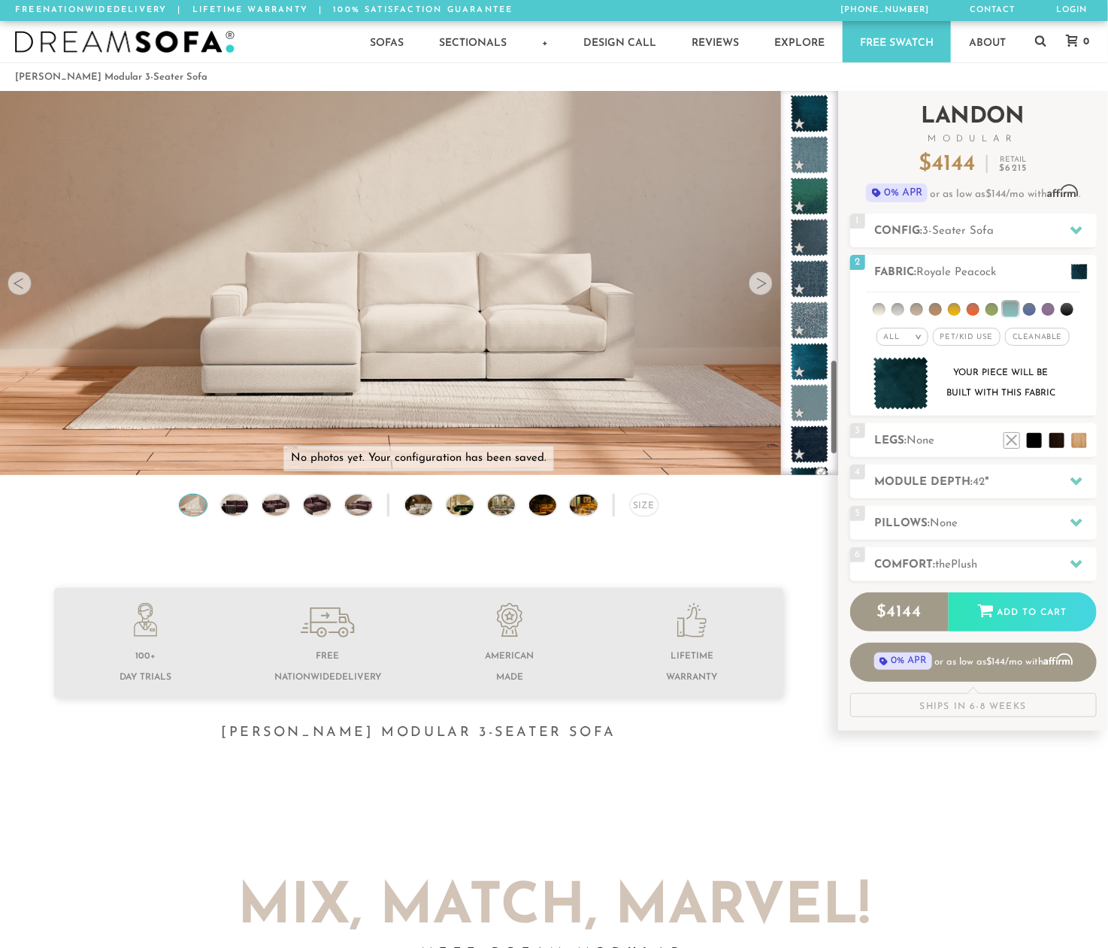
scroll to position [16613, 1108]
click at [1013, 484] on h2 "Module Depth: 42 "" at bounding box center [986, 482] width 222 height 17
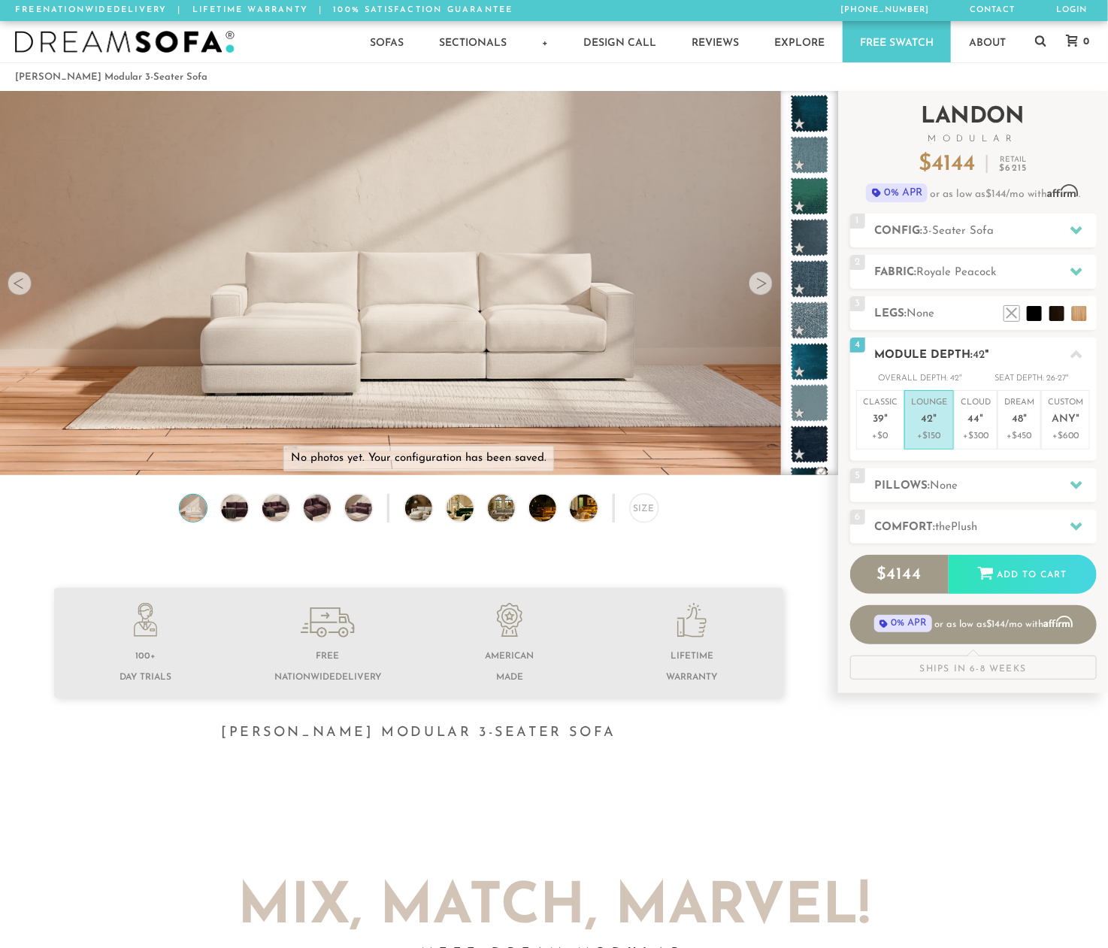
click at [938, 414] on p "Lounge 42 "" at bounding box center [929, 413] width 36 height 32
click at [998, 347] on h2 "Module Depth: 42 "" at bounding box center [986, 355] width 222 height 17
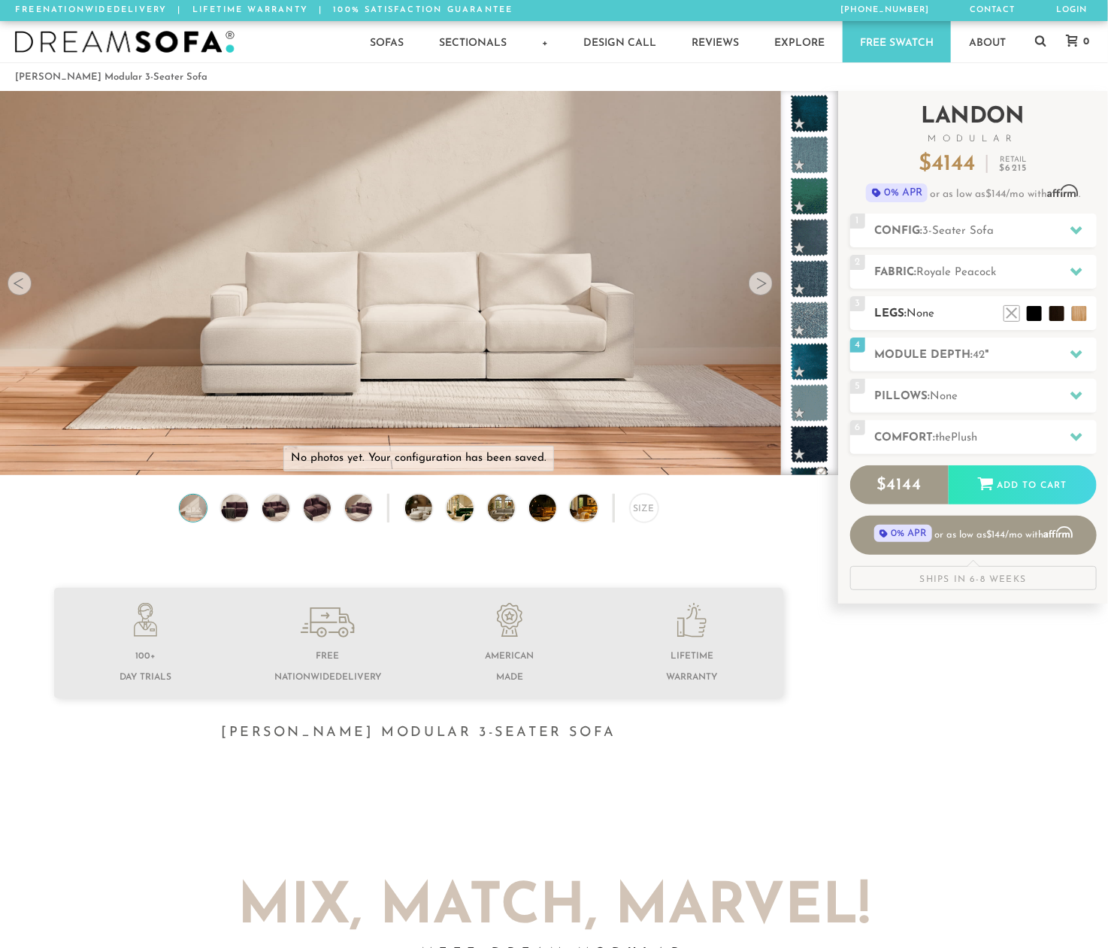
click at [977, 305] on h2 "Legs: None" at bounding box center [986, 313] width 222 height 17
click at [996, 268] on span "Royale Peacock" at bounding box center [957, 272] width 80 height 11
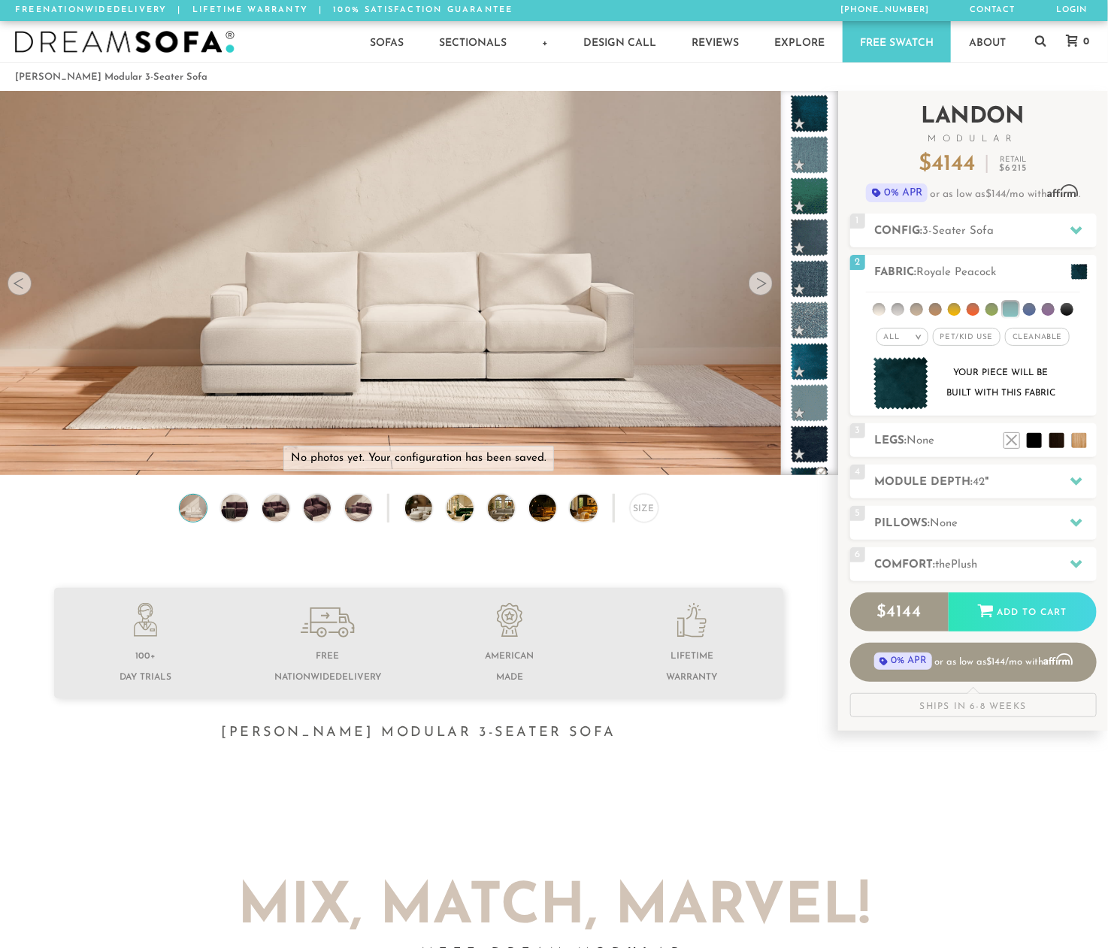
click at [999, 249] on div "Introducing [PERSON_NAME] Modular $ 4144 Retail $ 6215 $ 4144 Retail $ 6215 0% …" at bounding box center [973, 404] width 247 height 626
click at [997, 232] on h2 "Config: 3-Seater Sofa" at bounding box center [986, 231] width 222 height 17
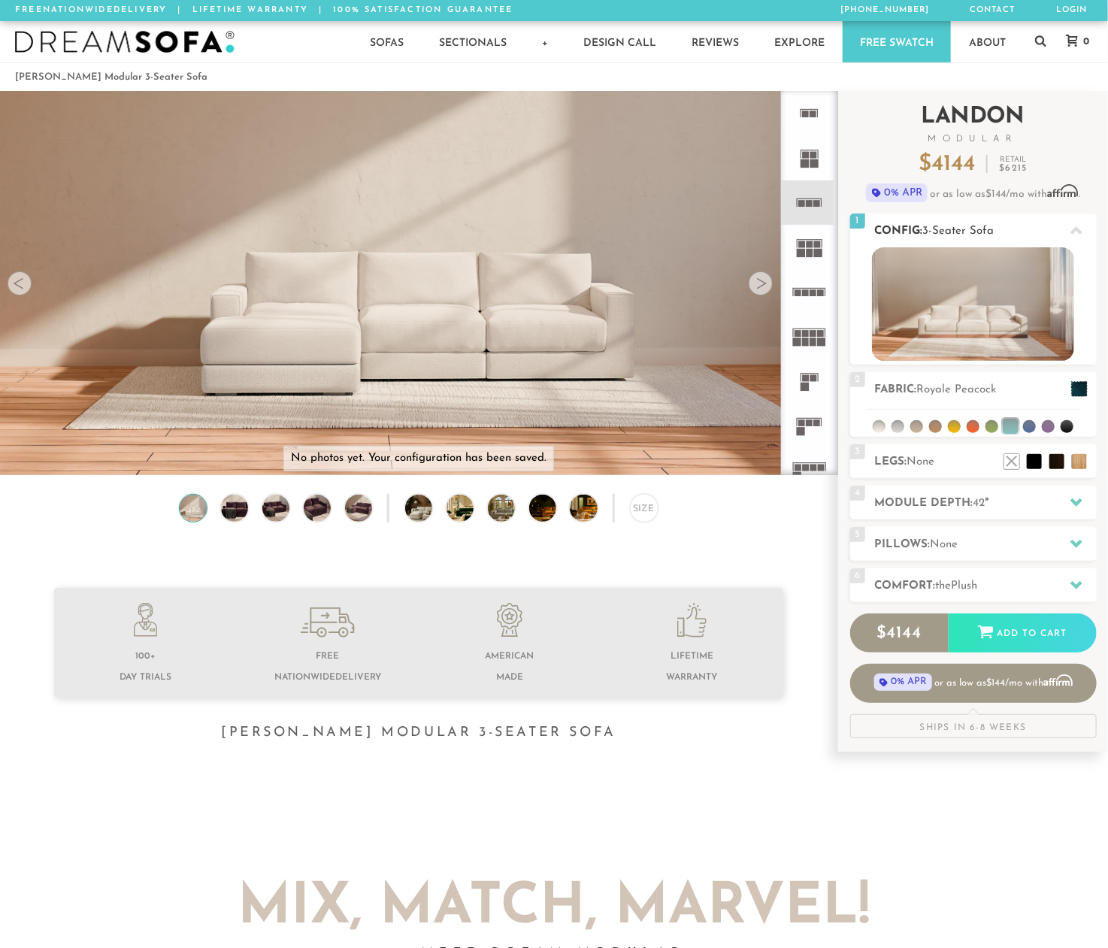
click at [997, 232] on h2 "Config: 3-Seater Sofa" at bounding box center [986, 231] width 222 height 17
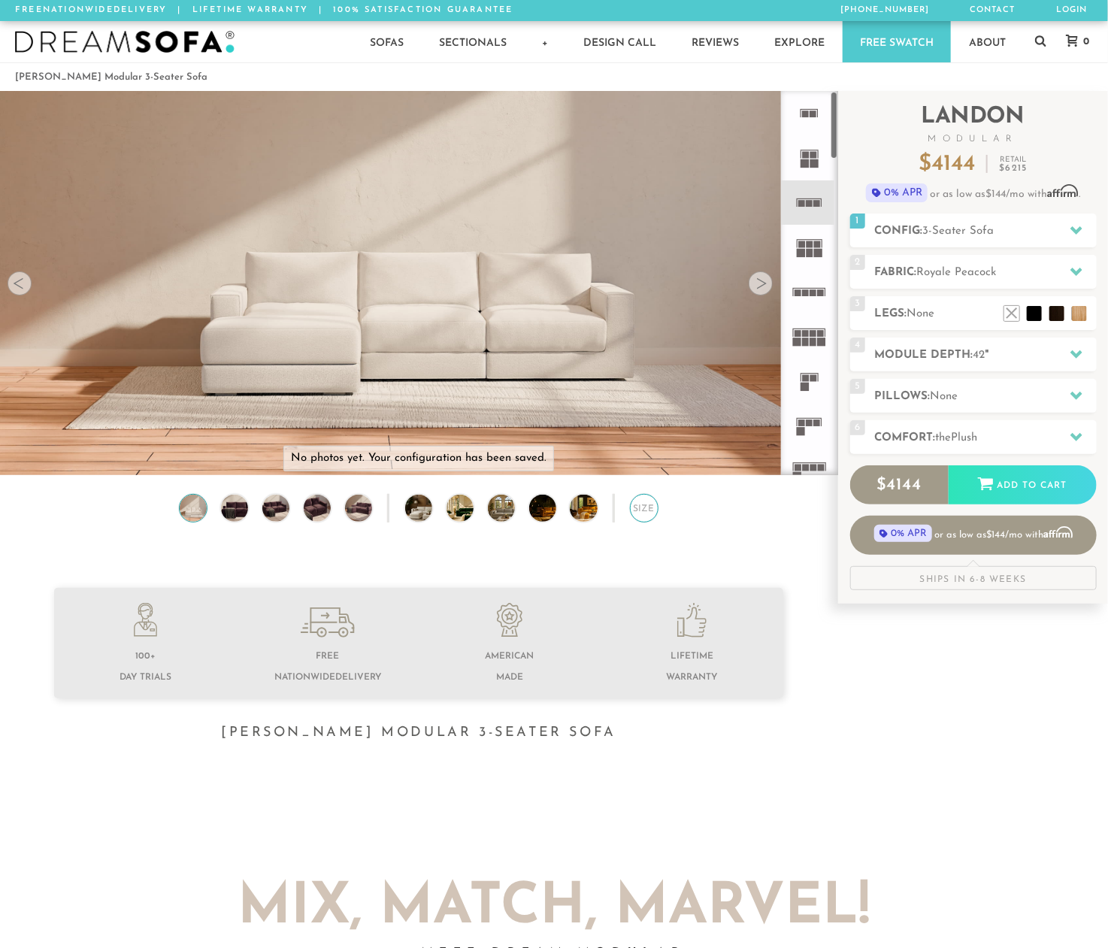
click at [647, 511] on div "Size" at bounding box center [644, 508] width 29 height 29
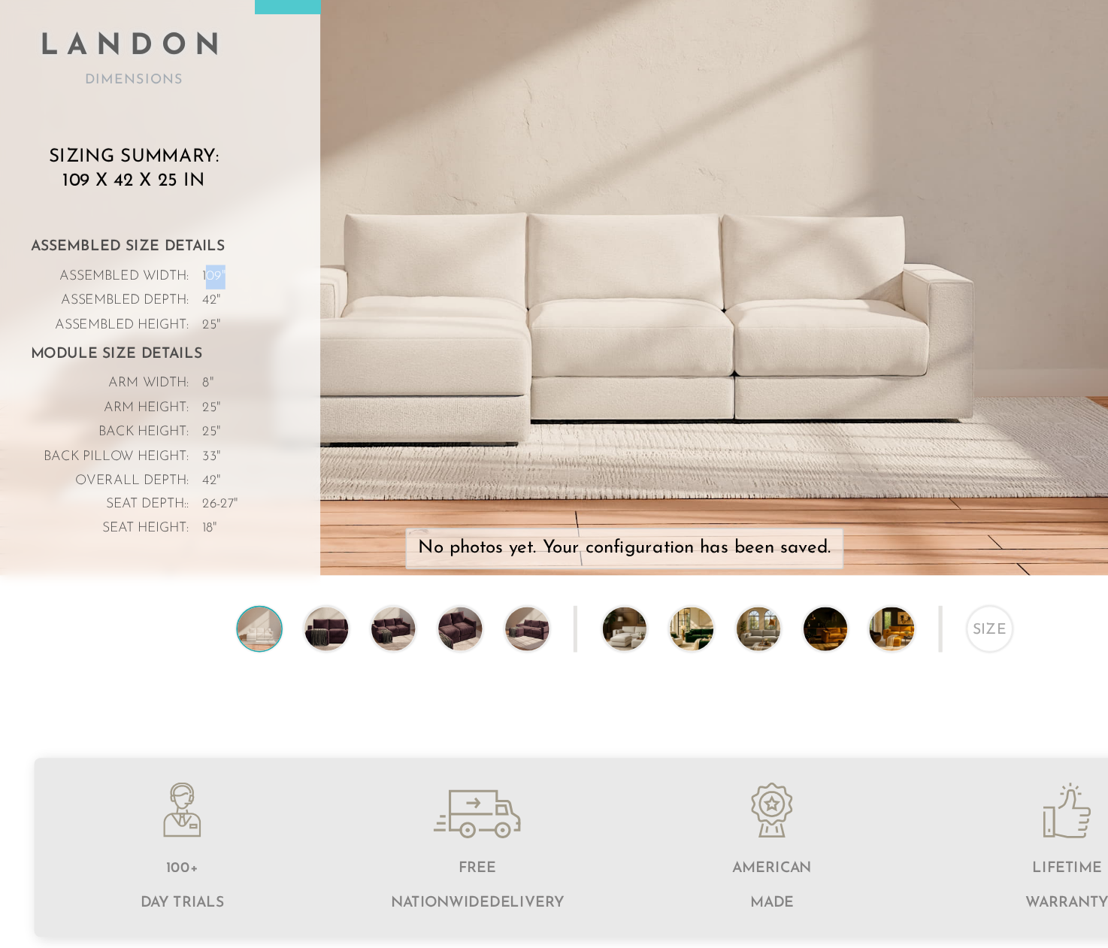
drag, startPoint x: 161, startPoint y: 288, endPoint x: 174, endPoint y: 290, distance: 13.6
click at [174, 290] on div "Assembled Width: 109 "" at bounding box center [116, 290] width 128 height 15
drag, startPoint x: 162, startPoint y: 288, endPoint x: 174, endPoint y: 288, distance: 12.8
click at [174, 288] on div "Assembled Width: 109 "" at bounding box center [116, 290] width 128 height 15
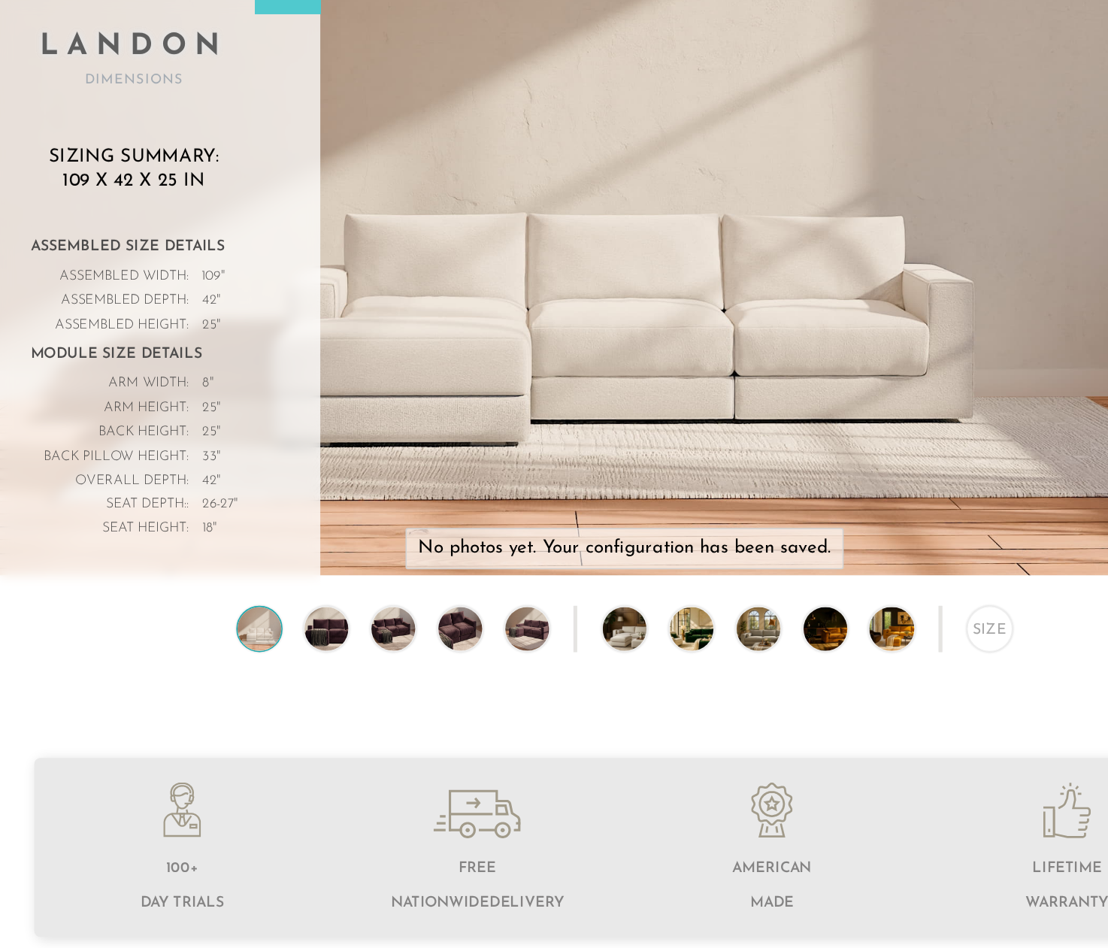
click at [174, 288] on div "Assembled Width: 109 "" at bounding box center [116, 290] width 128 height 15
drag, startPoint x: 158, startPoint y: 429, endPoint x: 183, endPoint y: 429, distance: 25.6
click at [183, 429] on div "Assembled Size Details Assembled Width: 109 " Assembled Length: " Assembled Dep…" at bounding box center [115, 366] width 171 height 208
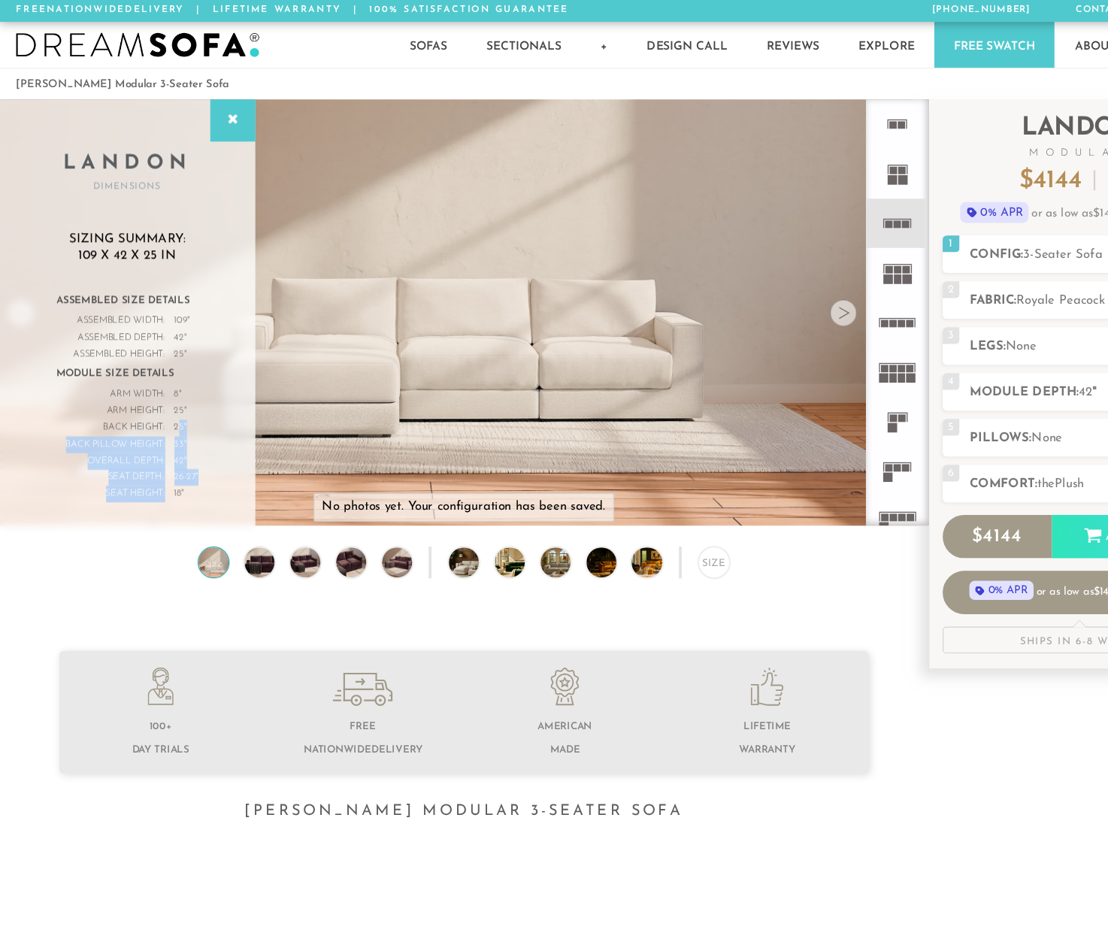
drag, startPoint x: 153, startPoint y: 445, endPoint x: 161, endPoint y: 383, distance: 62.2
click at [161, 383] on div "Assembled Size Details Assembled Width: 109 " Assembled Length: " Assembled Dep…" at bounding box center [116, 358] width 128 height 192
click at [629, 529] on div "Size" at bounding box center [419, 512] width 838 height 36
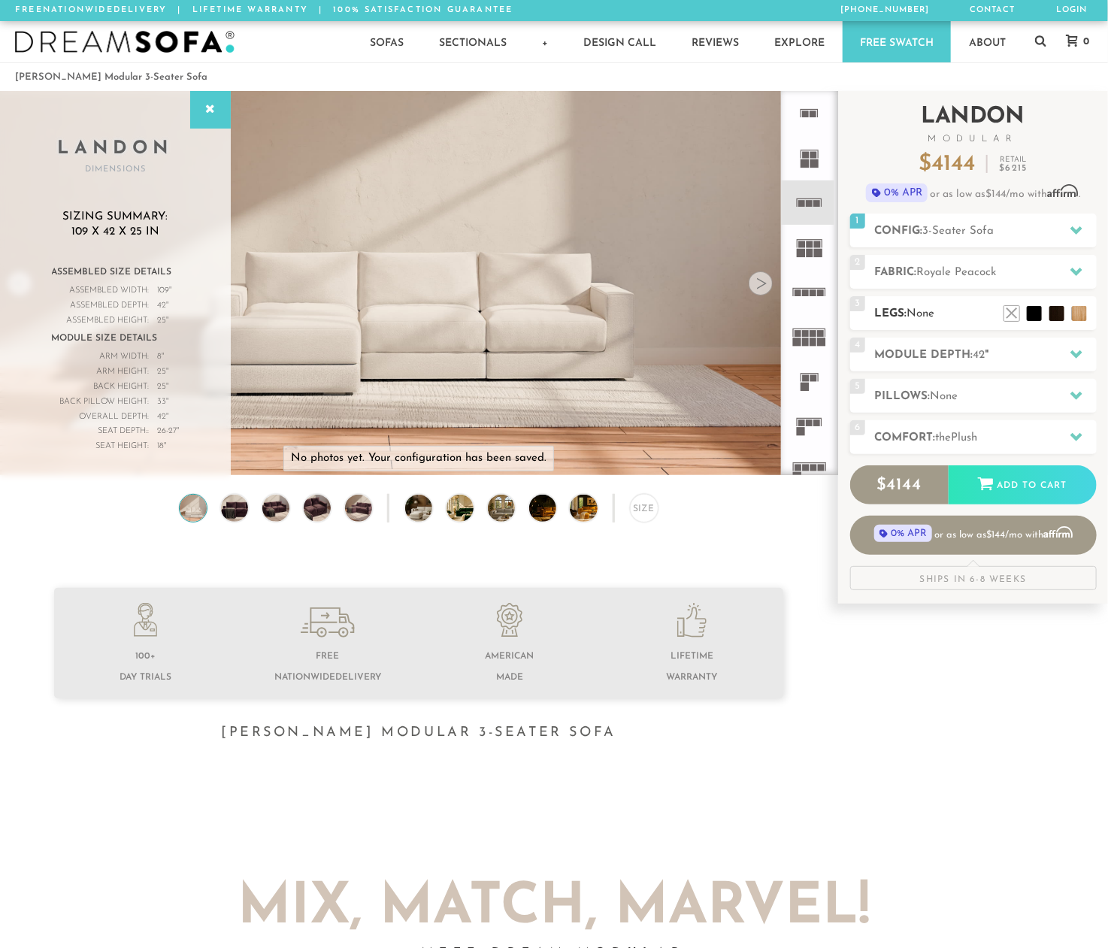
click at [953, 319] on h2 "Legs: None" at bounding box center [986, 313] width 222 height 17
click at [956, 356] on h2 "Module Depth: 42 "" at bounding box center [986, 355] width 222 height 17
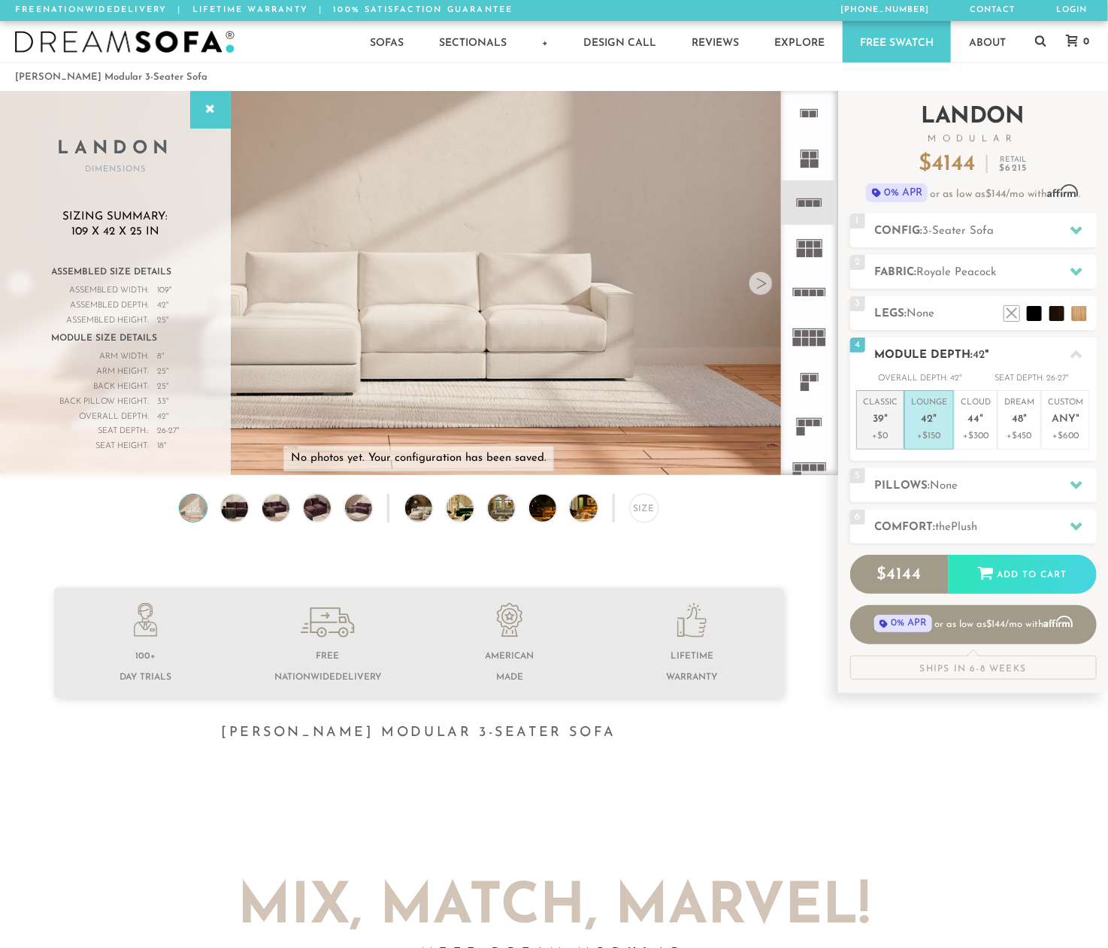
click at [890, 420] on p "Classic 39 "" at bounding box center [880, 413] width 35 height 32
click at [918, 420] on p "Lounge 42 "" at bounding box center [929, 413] width 36 height 32
click at [875, 416] on span "39" at bounding box center [878, 420] width 11 height 13
click at [911, 422] on p "Lounge 42 "" at bounding box center [929, 413] width 36 height 32
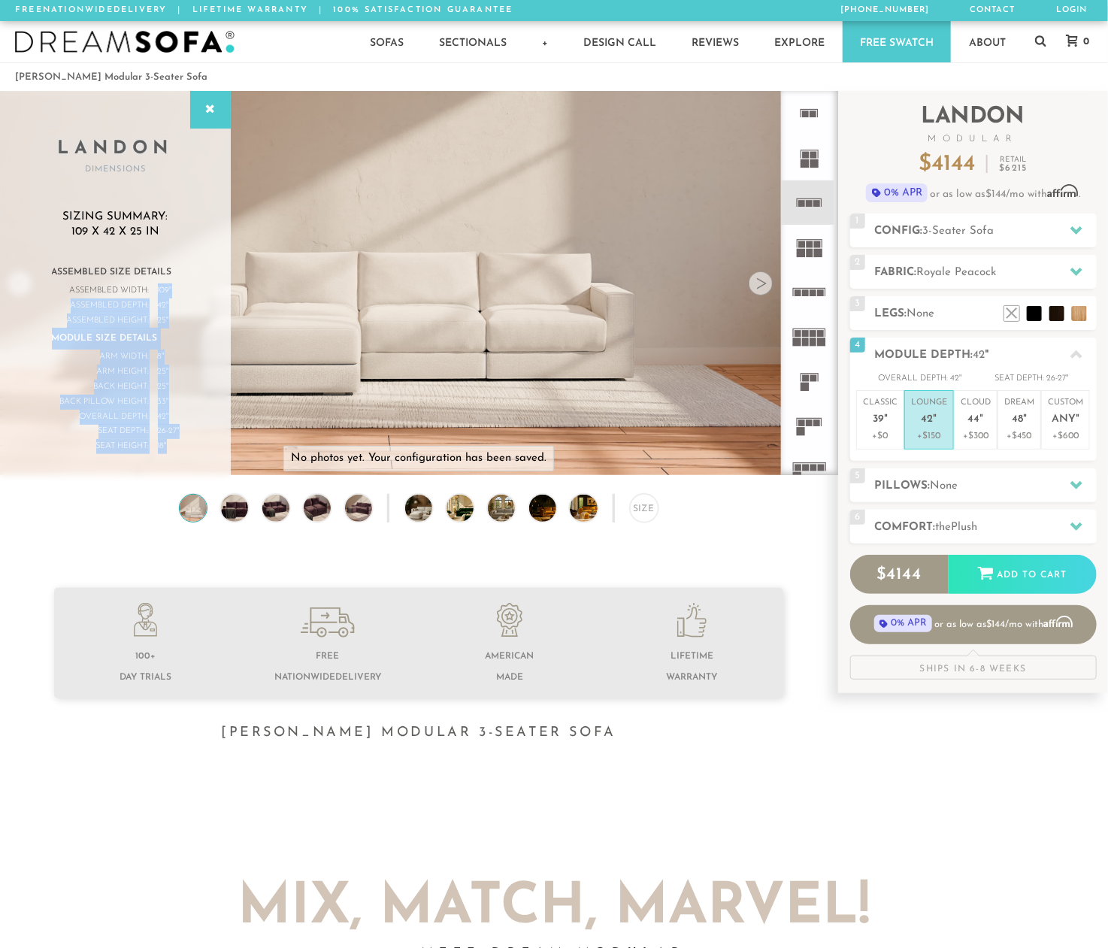
drag, startPoint x: 157, startPoint y: 284, endPoint x: 182, endPoint y: 286, distance: 24.9
click at [182, 286] on div "Assembled Size Details Assembled Width: 109 " Assembled Length: " Assembled Dep…" at bounding box center [115, 366] width 171 height 208
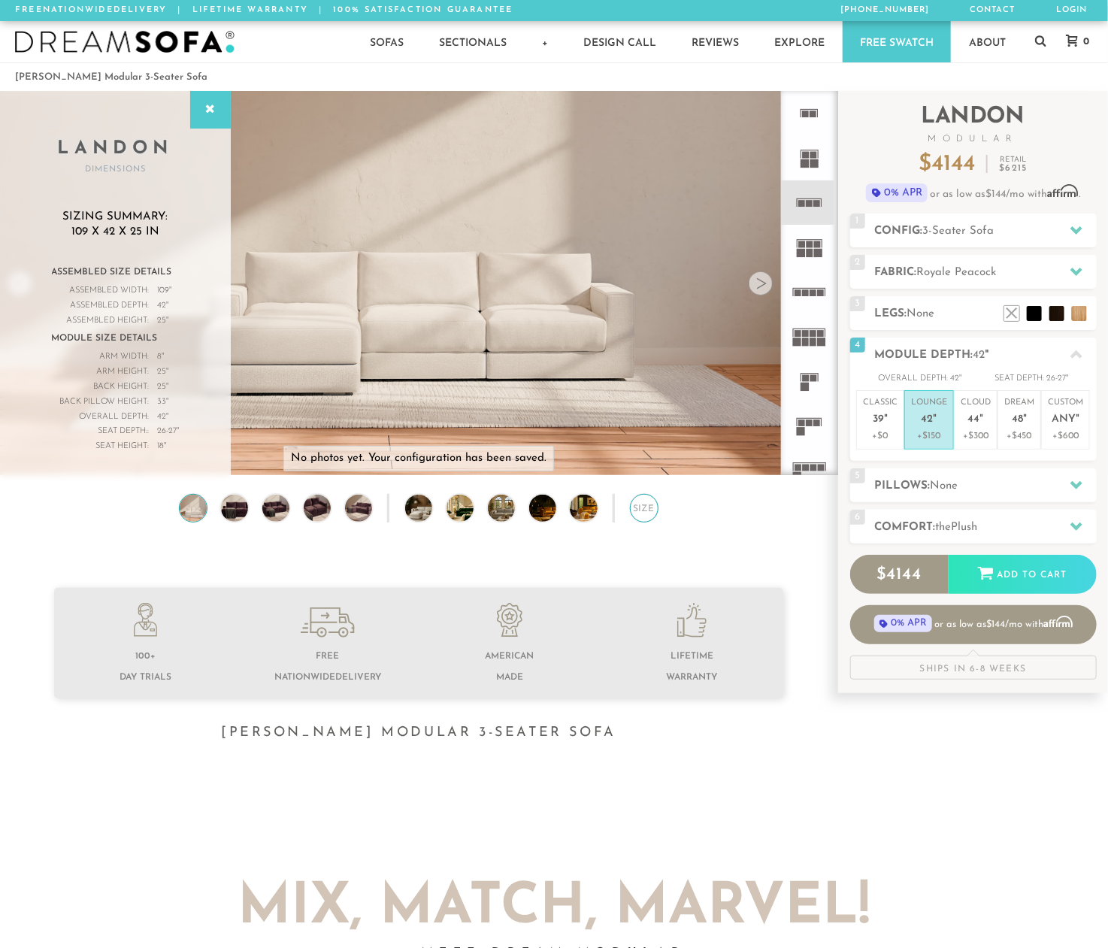
click at [643, 518] on div "Size" at bounding box center [644, 508] width 29 height 29
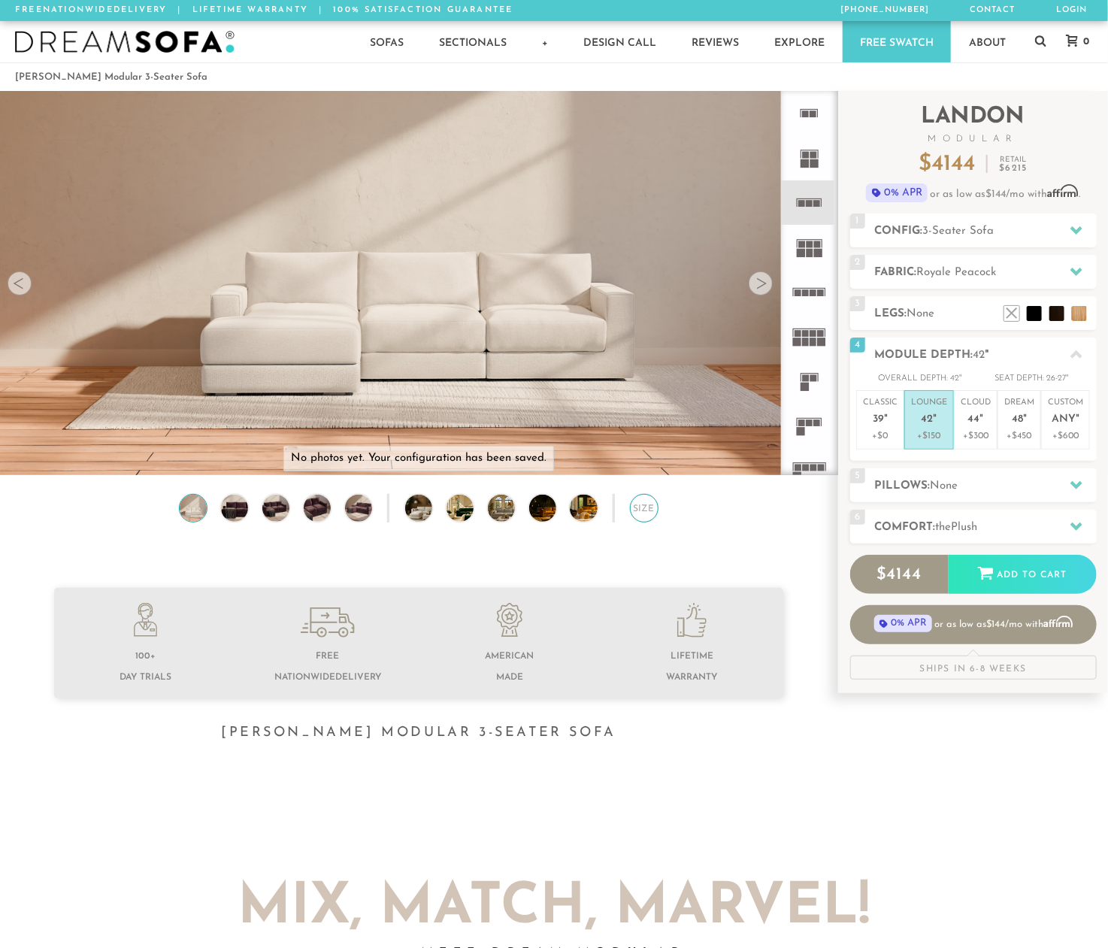
click at [643, 518] on div "Size" at bounding box center [644, 508] width 29 height 29
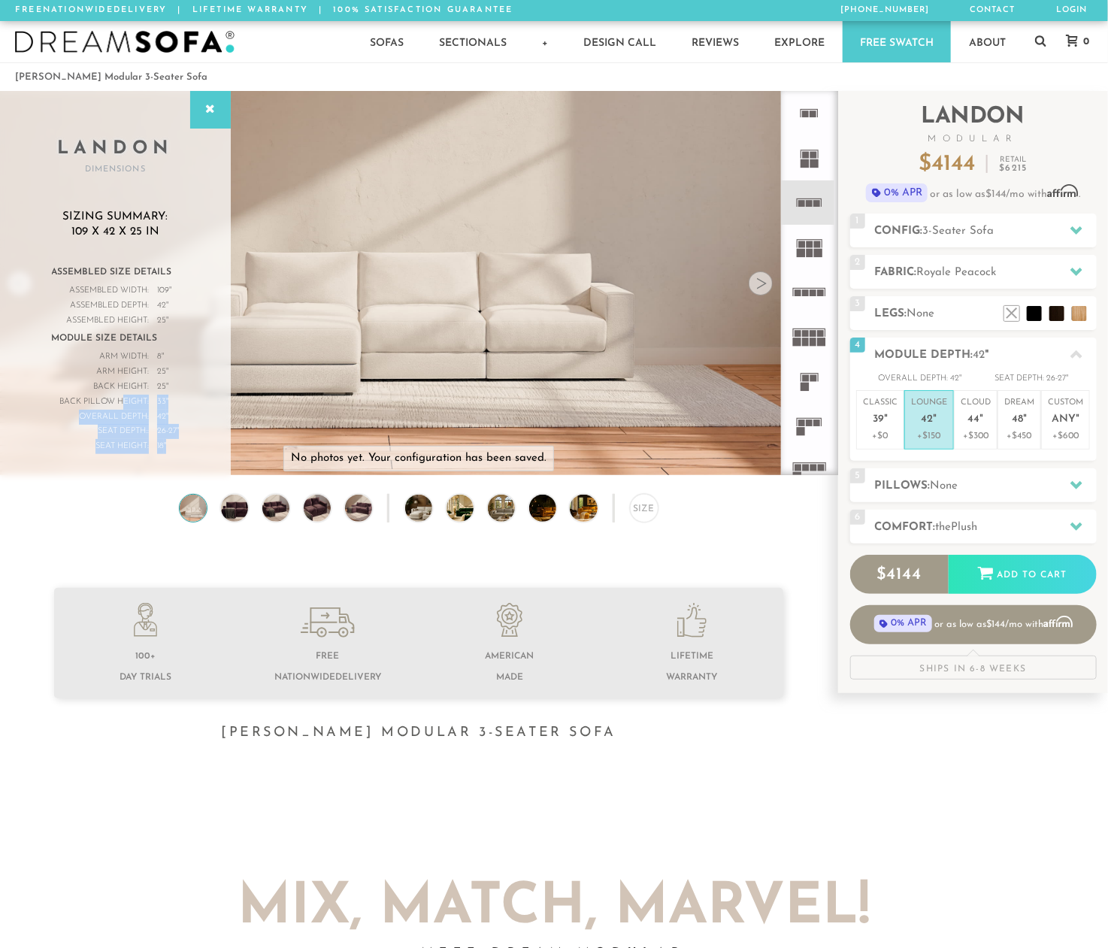
drag, startPoint x: 125, startPoint y: 399, endPoint x: 193, endPoint y: 415, distance: 70.2
click at [193, 415] on div "Assembled Size Details Assembled Width: 109 " Assembled Length: " Assembled Dep…" at bounding box center [115, 366] width 171 height 208
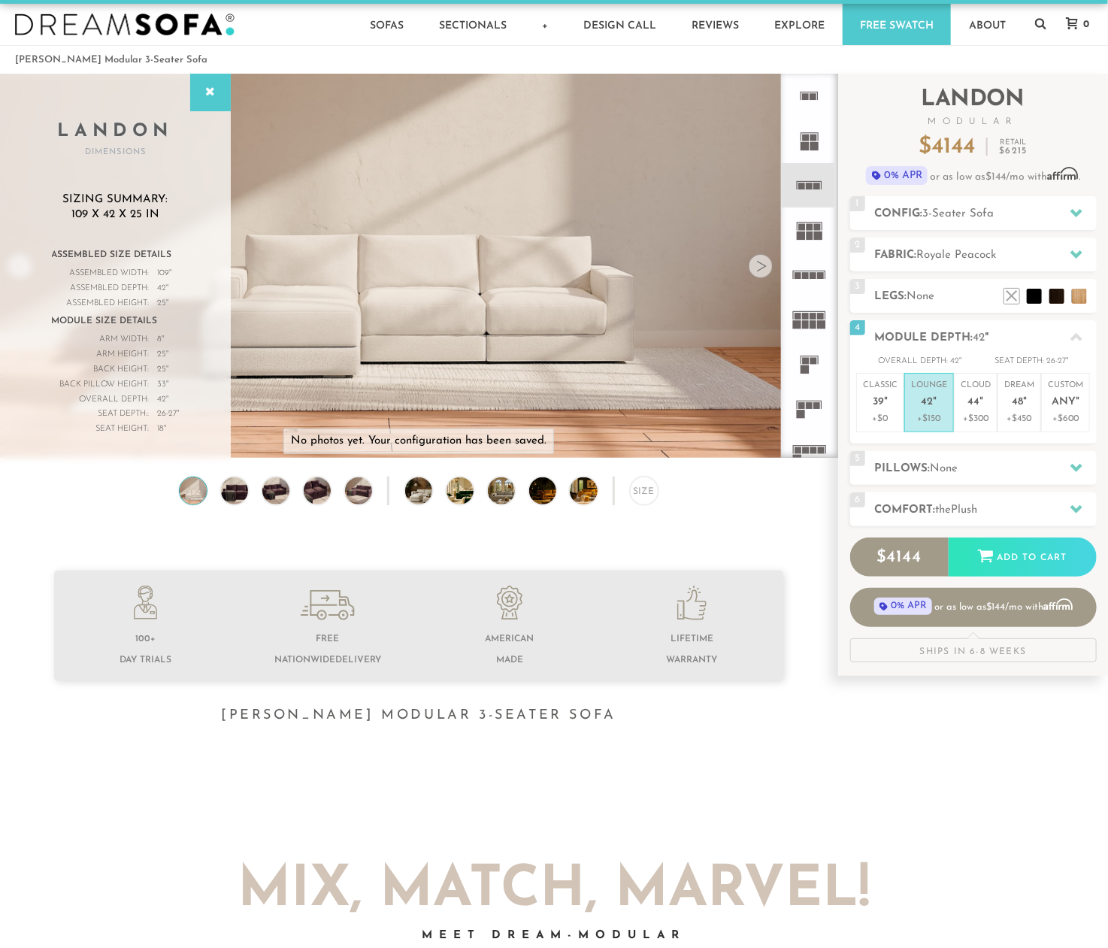
scroll to position [0, 0]
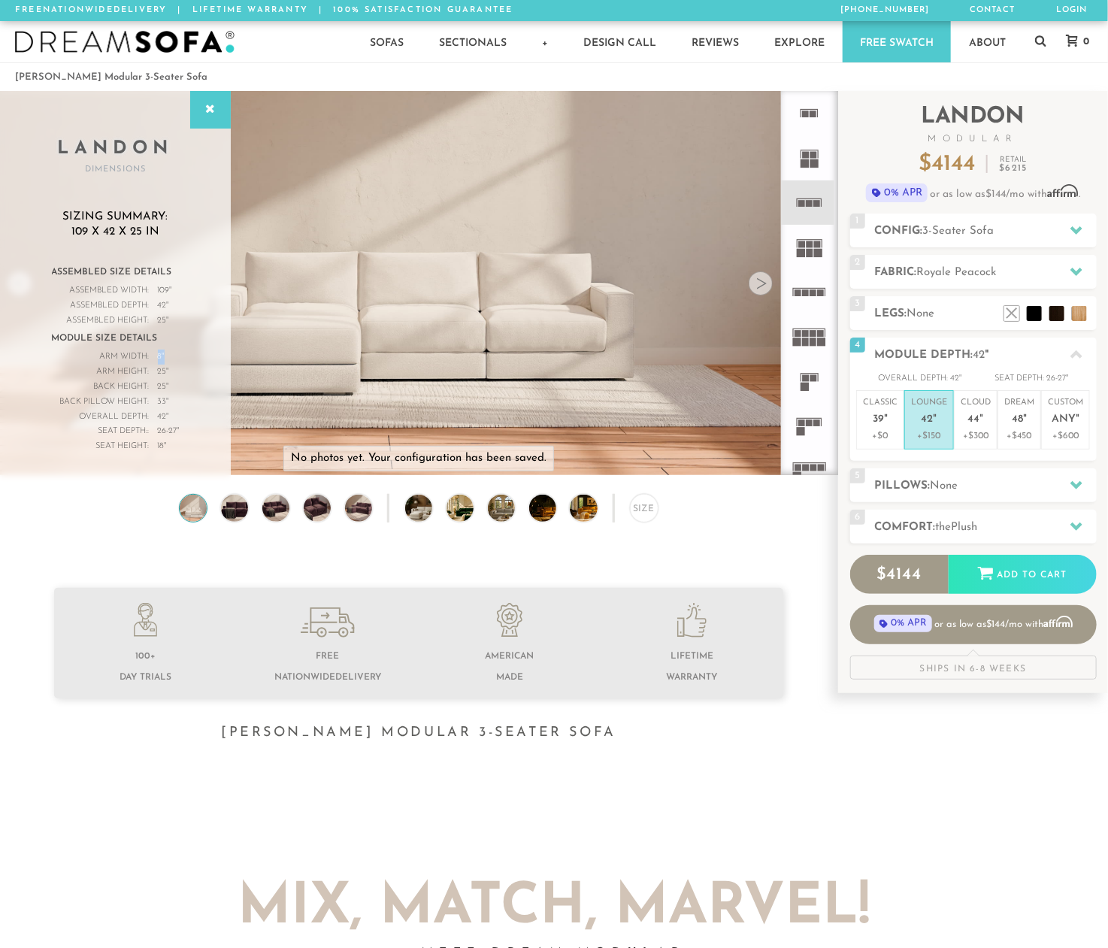
drag, startPoint x: 158, startPoint y: 355, endPoint x: 166, endPoint y: 355, distance: 8.3
click at [166, 355] on div "Arm Width: 8 "" at bounding box center [116, 357] width 128 height 15
click at [881, 421] on span "39" at bounding box center [878, 420] width 11 height 13
click at [922, 409] on p "Lounge 42 "" at bounding box center [929, 413] width 36 height 32
click at [886, 414] on em """ at bounding box center [886, 420] width 4 height 13
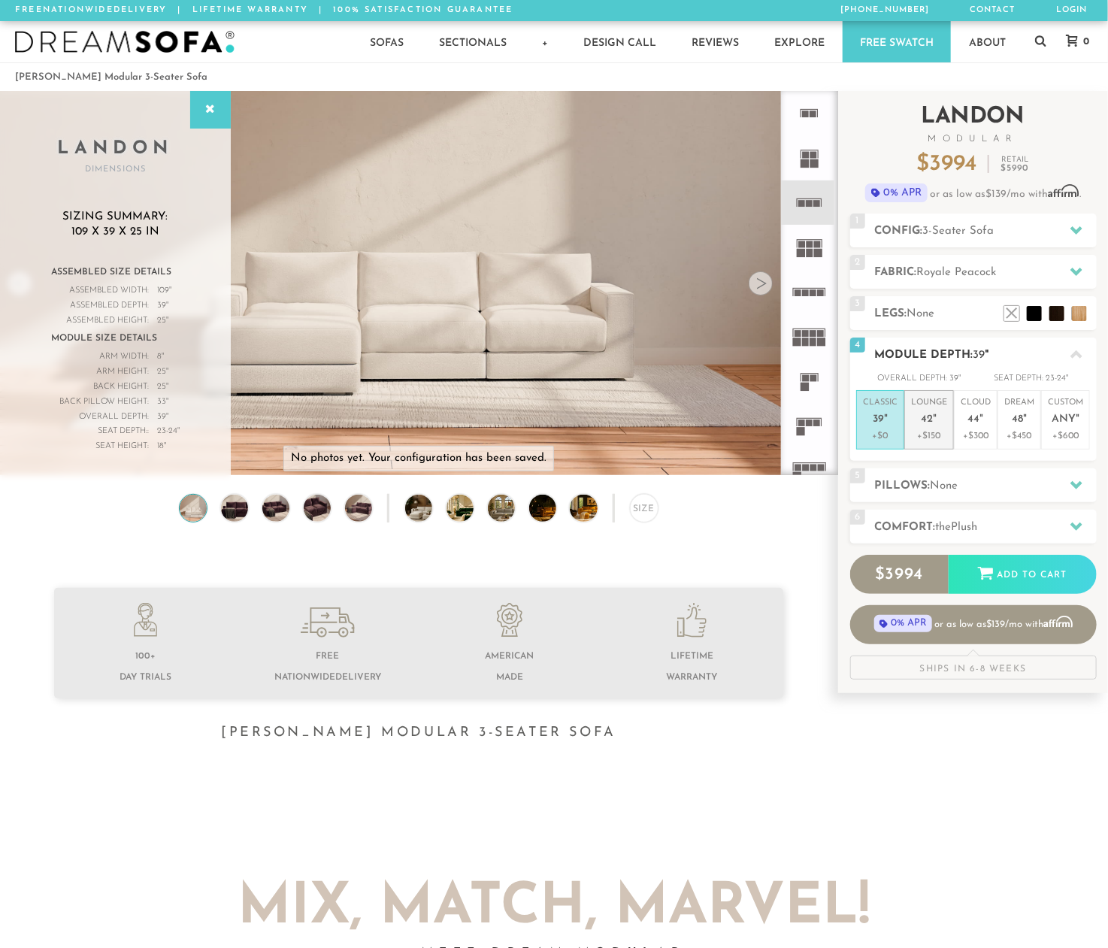
click at [927, 425] on span "42" at bounding box center [928, 420] width 12 height 13
click at [883, 423] on span "39" at bounding box center [878, 420] width 11 height 13
click at [922, 424] on span "42" at bounding box center [928, 420] width 12 height 13
